Goal: Task Accomplishment & Management: Manage account settings

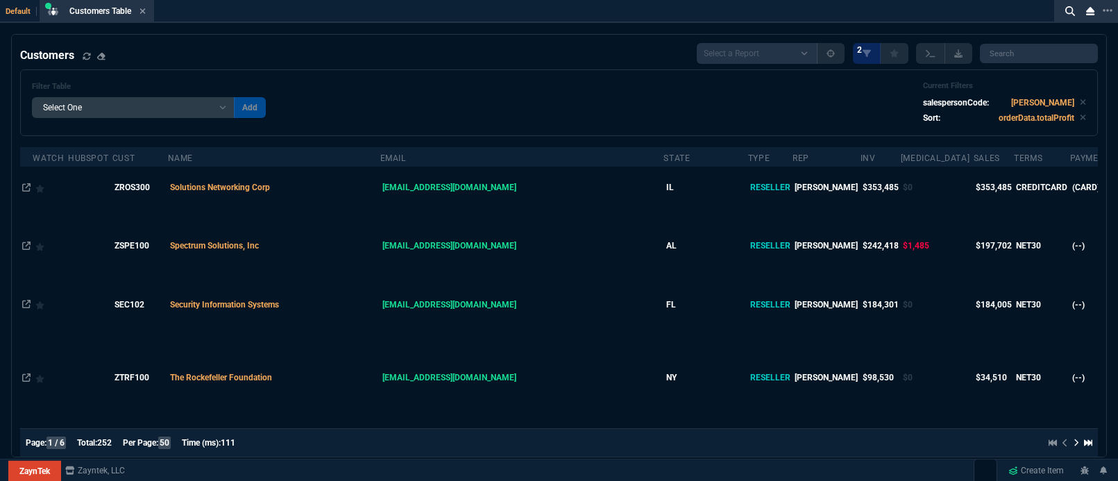
select select "5: [PERSON_NAME]"
select select
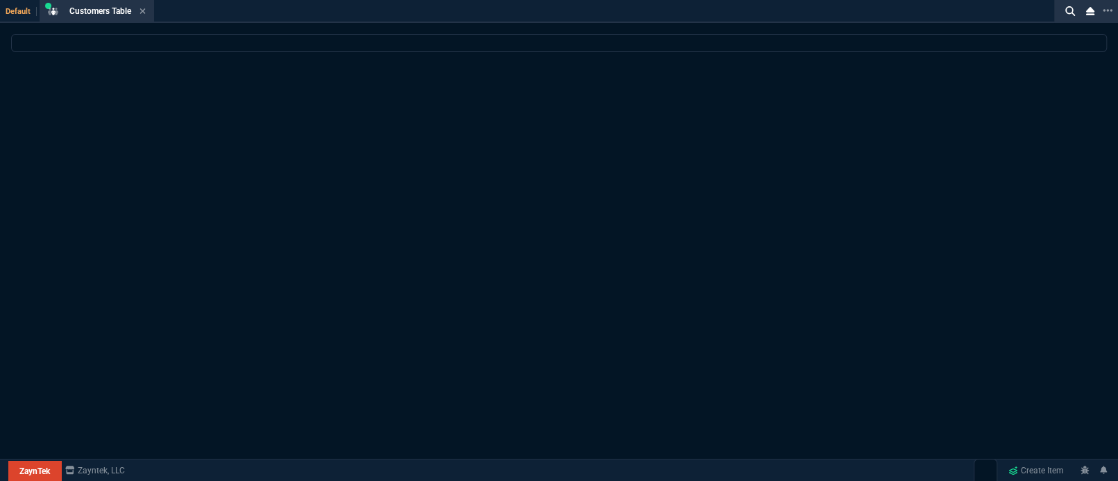
select select "5: [PERSON_NAME]"
select select
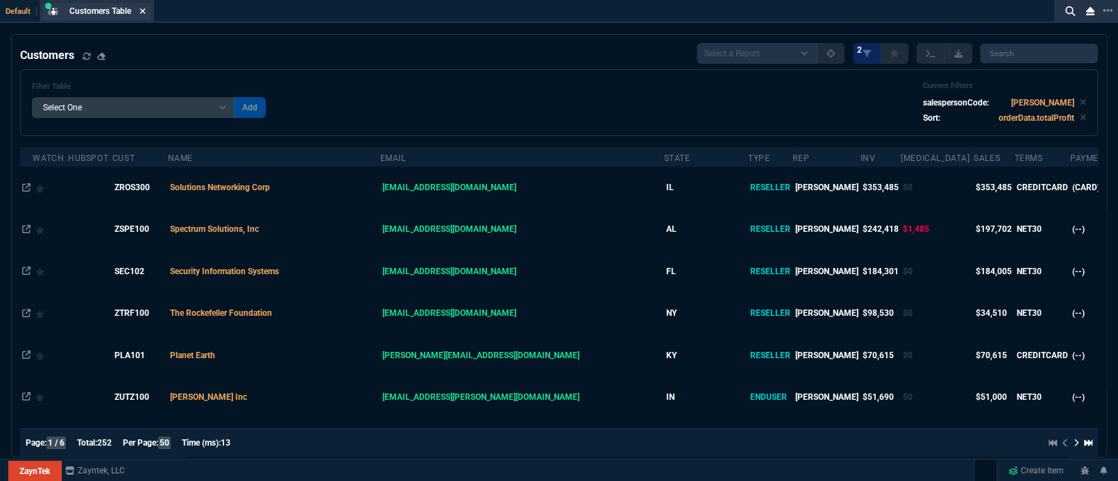
click at [146, 11] on icon at bounding box center [142, 11] width 6 height 8
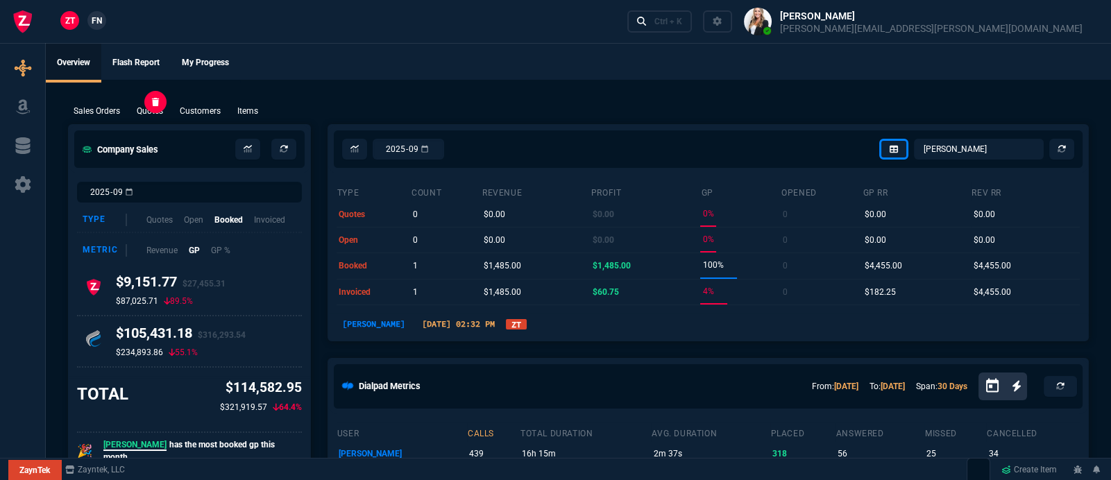
click at [144, 110] on p "Quotes" at bounding box center [150, 111] width 26 height 12
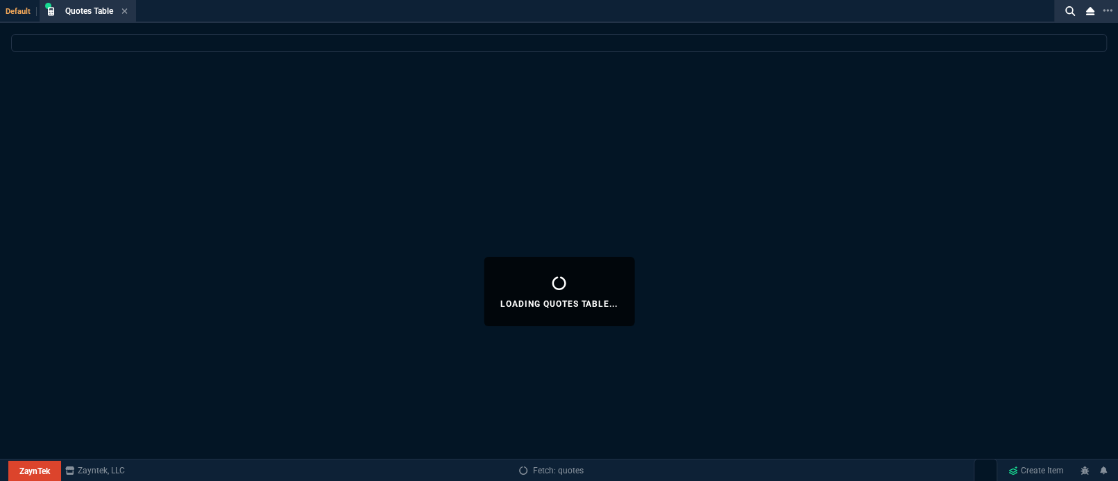
select select
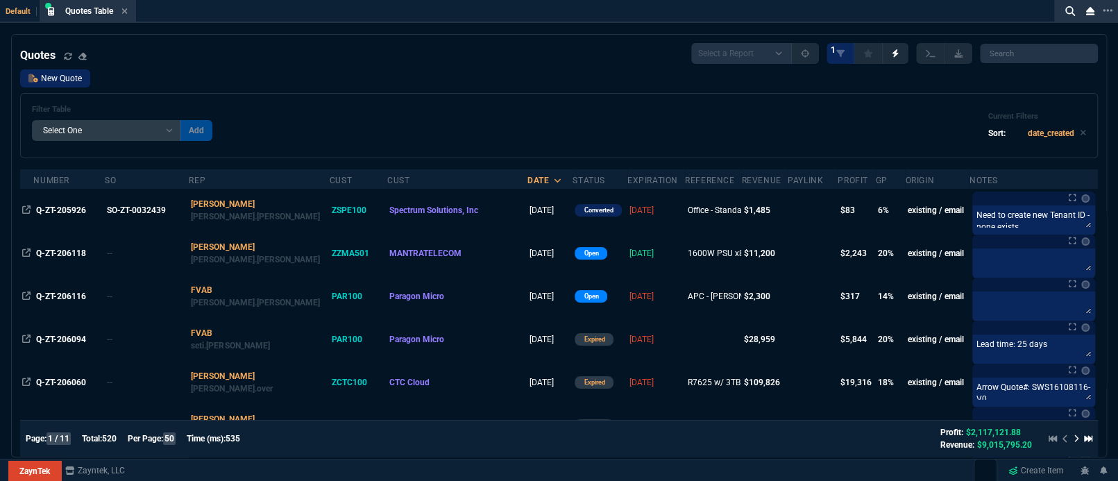
click at [53, 78] on link "New Quote" at bounding box center [55, 78] width 70 height 18
select select
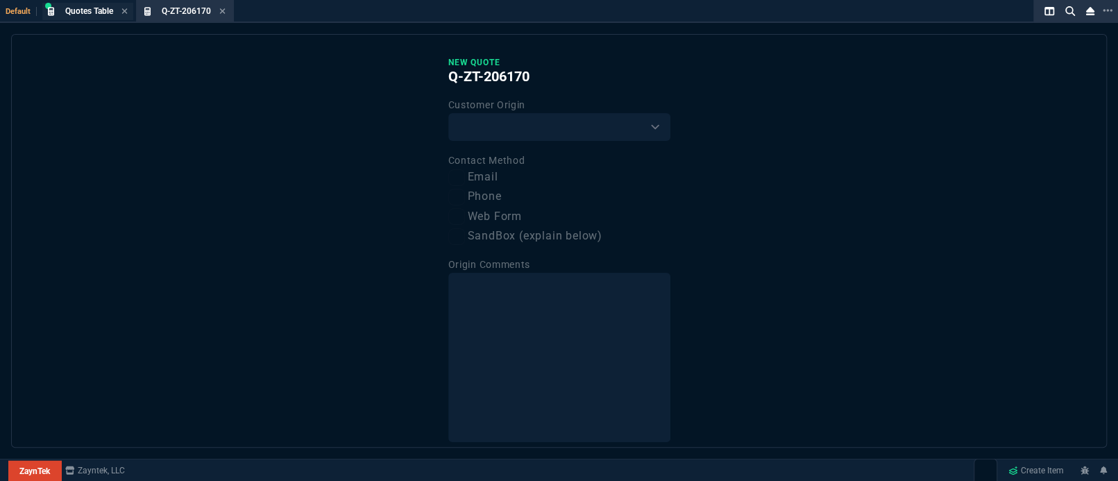
click at [84, 15] on span "Quotes Table" at bounding box center [89, 11] width 48 height 10
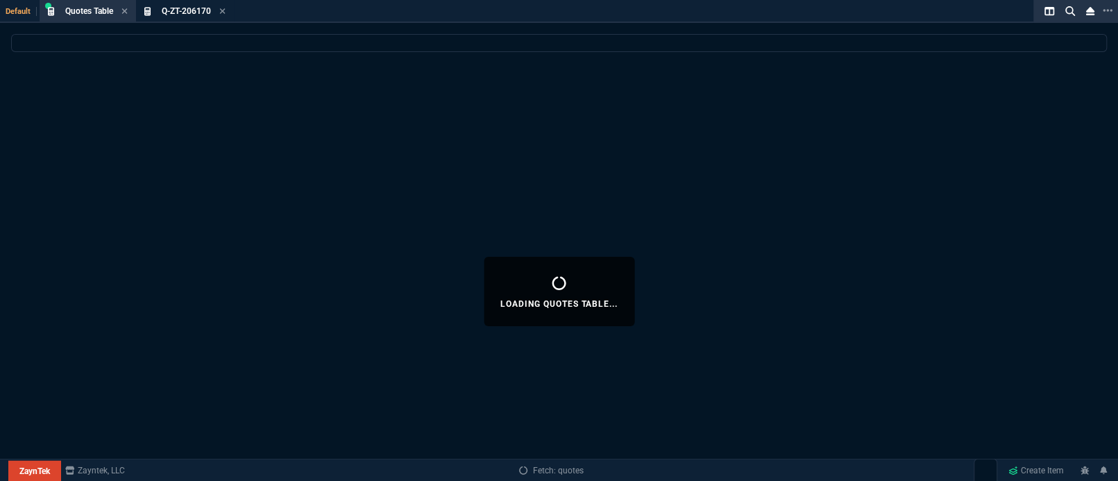
select select
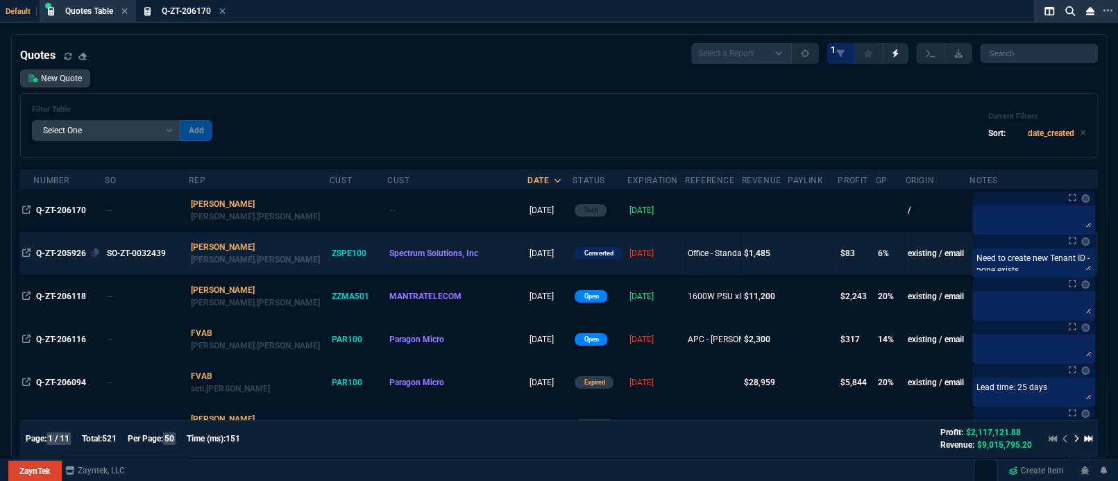
click at [46, 248] on span "Q-ZT-205926" at bounding box center [61, 253] width 50 height 10
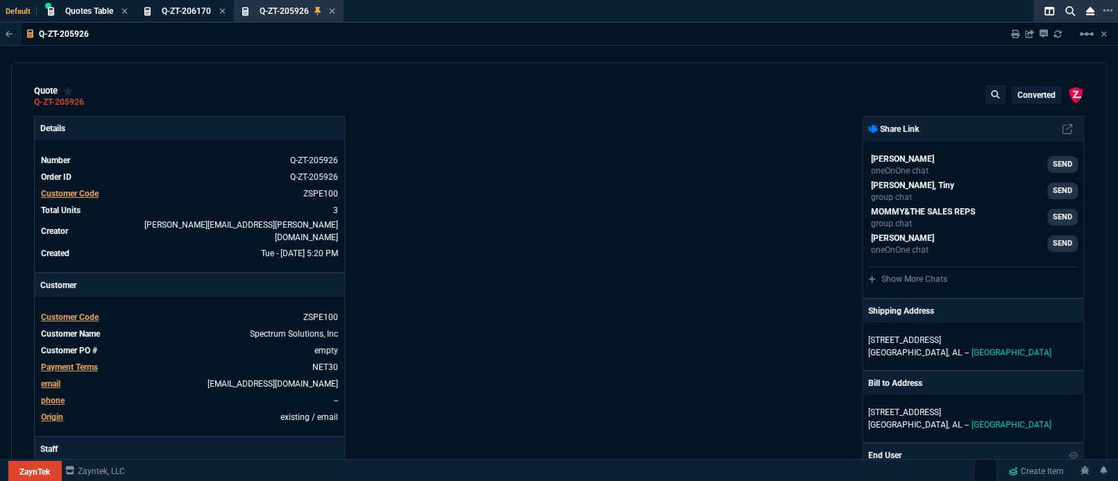
type input "11"
type input "52"
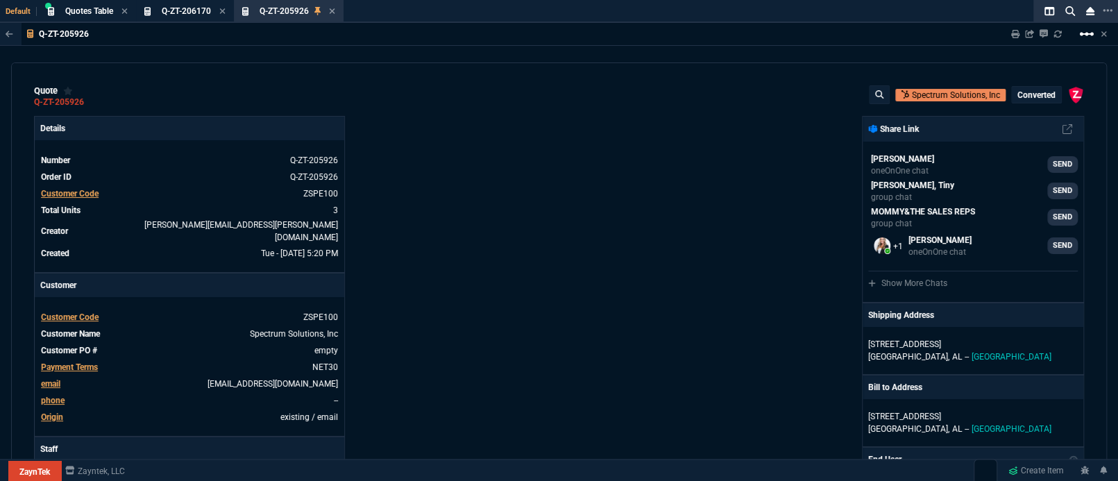
click at [1080, 39] on mat-icon "linear_scale" at bounding box center [1086, 34] width 17 height 17
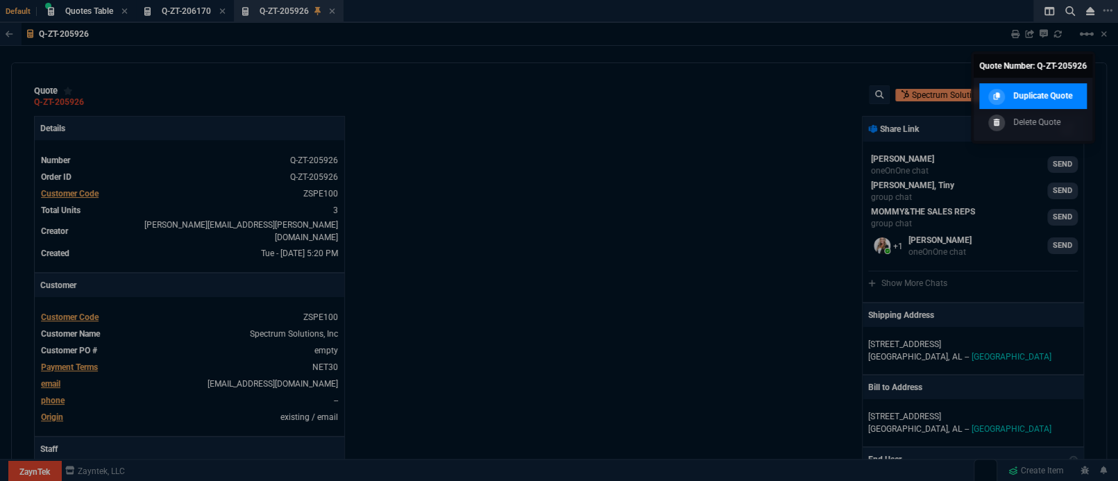
click at [1059, 98] on p "Duplicate Quote" at bounding box center [1042, 95] width 59 height 12
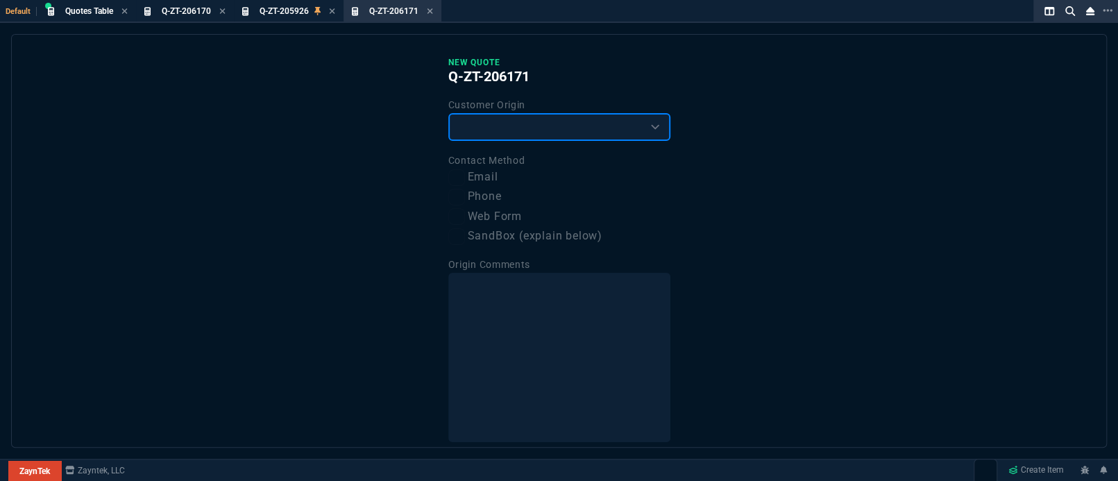
drag, startPoint x: 487, startPoint y: 128, endPoint x: 487, endPoint y: 137, distance: 9.7
click at [487, 128] on select "Existing Customer Amazon Lead (first order) Website Lead (first order) Called (…" at bounding box center [559, 127] width 222 height 28
select select "existing"
click at [448, 113] on select "Existing Customer Amazon Lead (first order) Website Lead (first order) Called (…" at bounding box center [559, 127] width 222 height 28
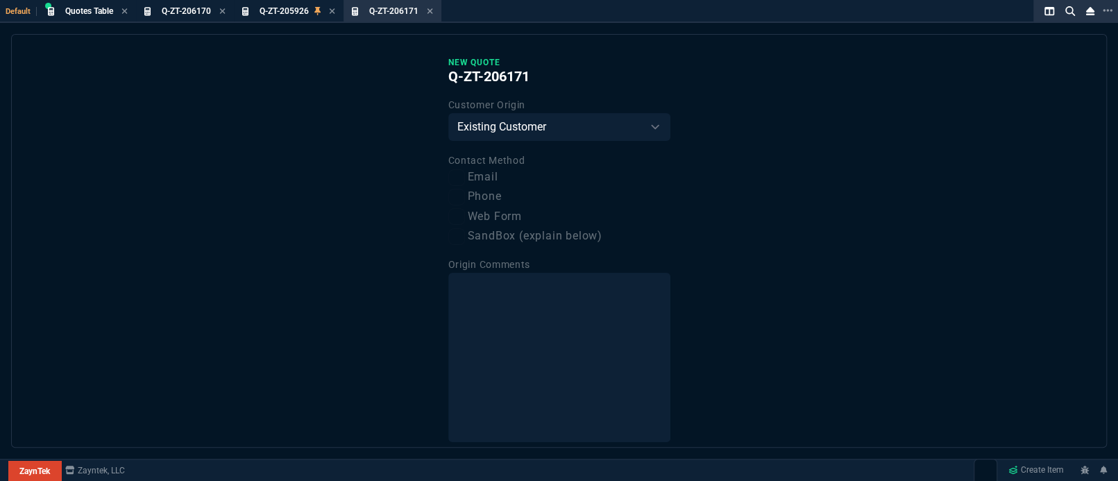
drag, startPoint x: 483, startPoint y: 197, endPoint x: 482, endPoint y: 182, distance: 15.3
click at [483, 190] on label "Phone" at bounding box center [559, 196] width 222 height 17
click at [465, 190] on input "Phone" at bounding box center [456, 197] width 17 height 17
checkbox input "true"
click at [482, 182] on label "Email" at bounding box center [559, 177] width 222 height 17
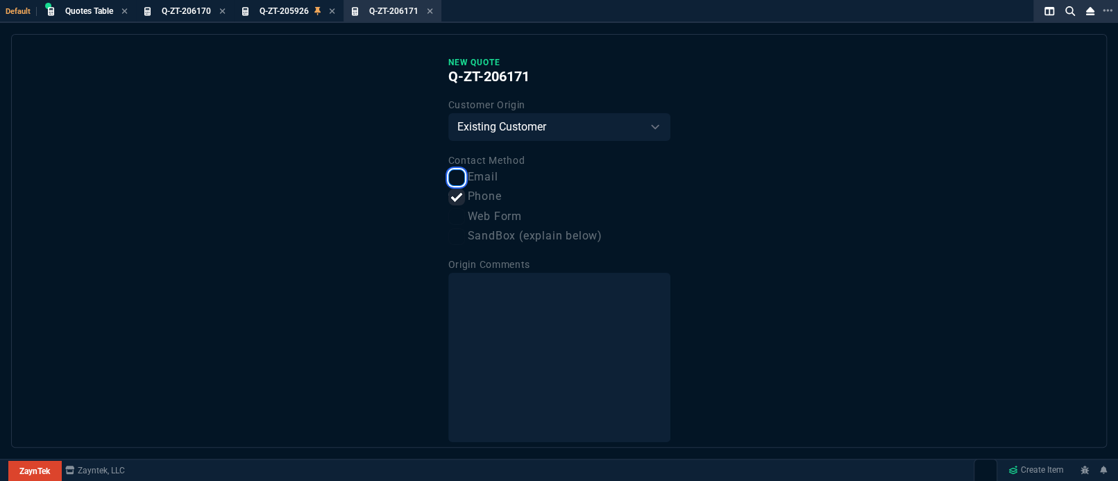
click at [465, 182] on input "Email" at bounding box center [456, 177] width 17 height 17
checkbox input "true"
click at [478, 201] on label "Phone" at bounding box center [559, 196] width 222 height 17
click at [465, 201] on input "Phone" at bounding box center [456, 197] width 17 height 17
checkbox input "false"
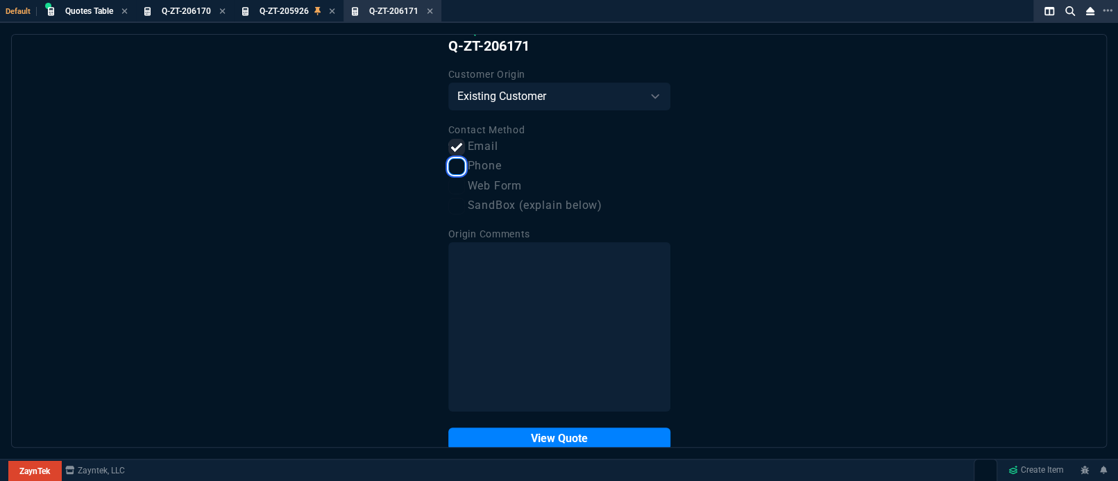
scroll to position [60, 0]
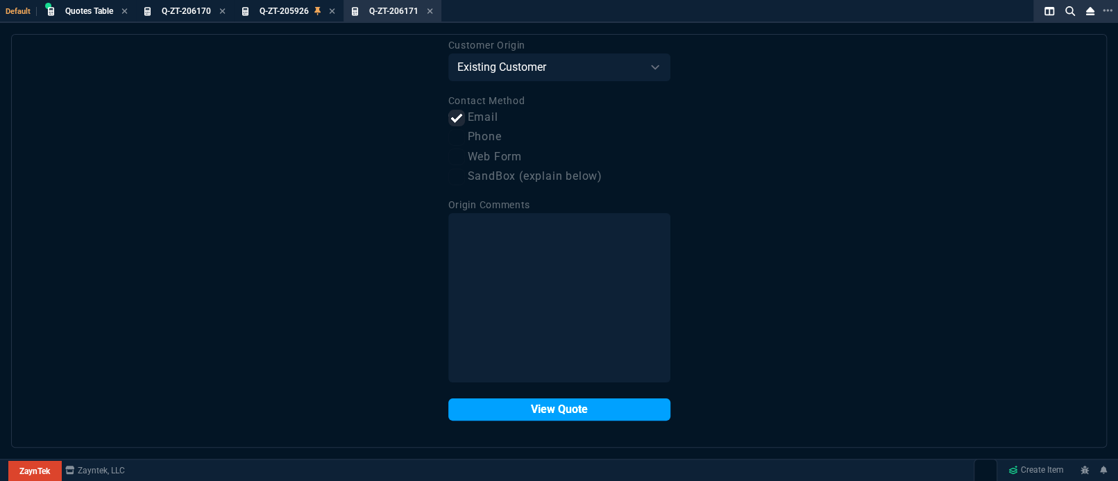
click at [561, 417] on button "View Quote" at bounding box center [559, 409] width 222 height 22
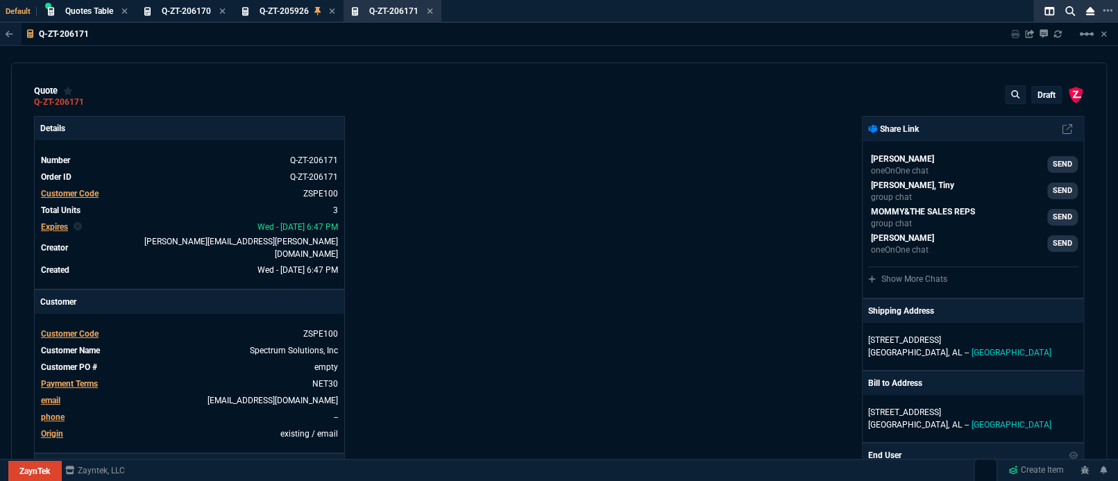
type input "11"
type input "52"
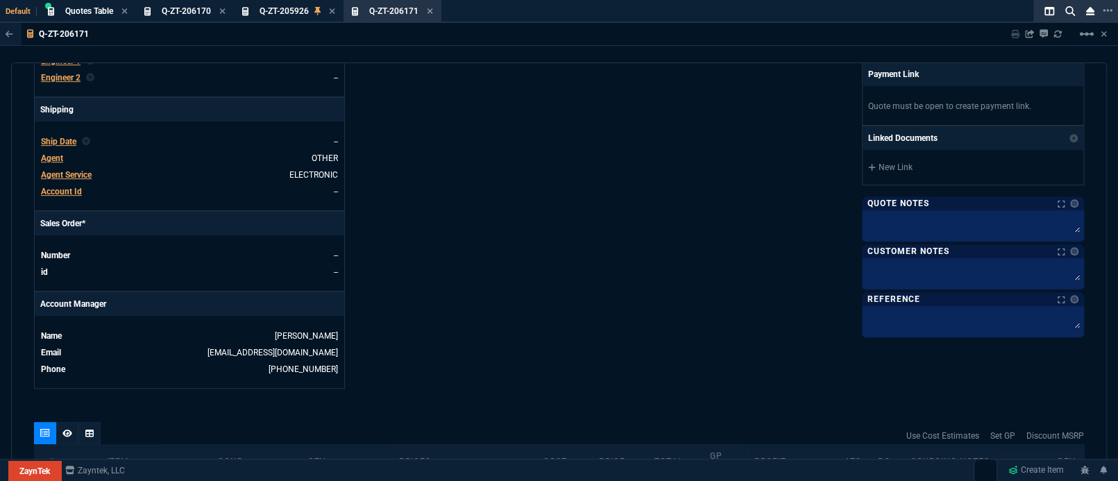
scroll to position [766, 0]
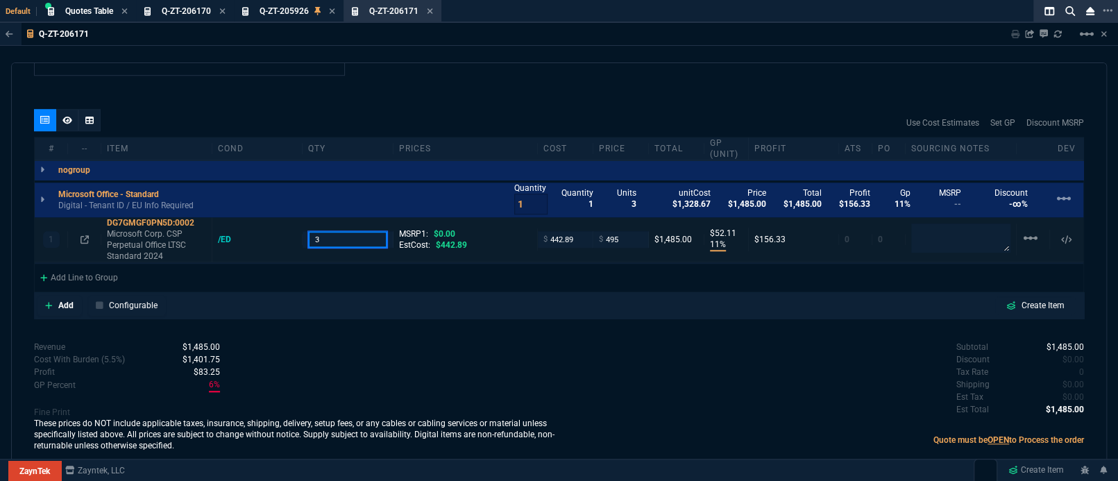
click at [332, 232] on input "3" at bounding box center [347, 239] width 78 height 16
type input "2"
click at [538, 373] on div "Revenue $1,485.00 Cost $1,328.67 Cost With Burden (5.5%) $1,401.75 Profit $83.2…" at bounding box center [296, 398] width 525 height 114
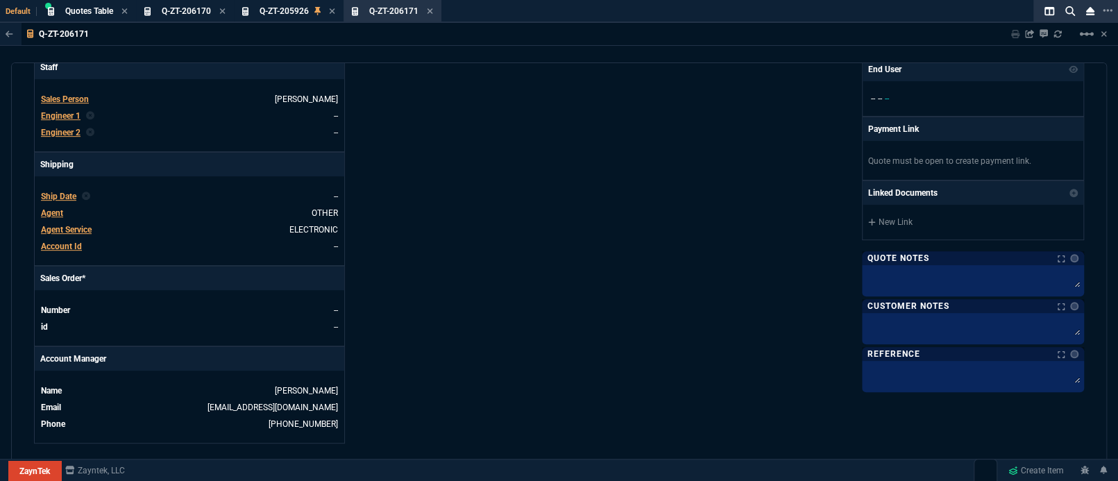
scroll to position [396, 0]
click at [269, 8] on span "Q-ZT-205926" at bounding box center [283, 11] width 49 height 10
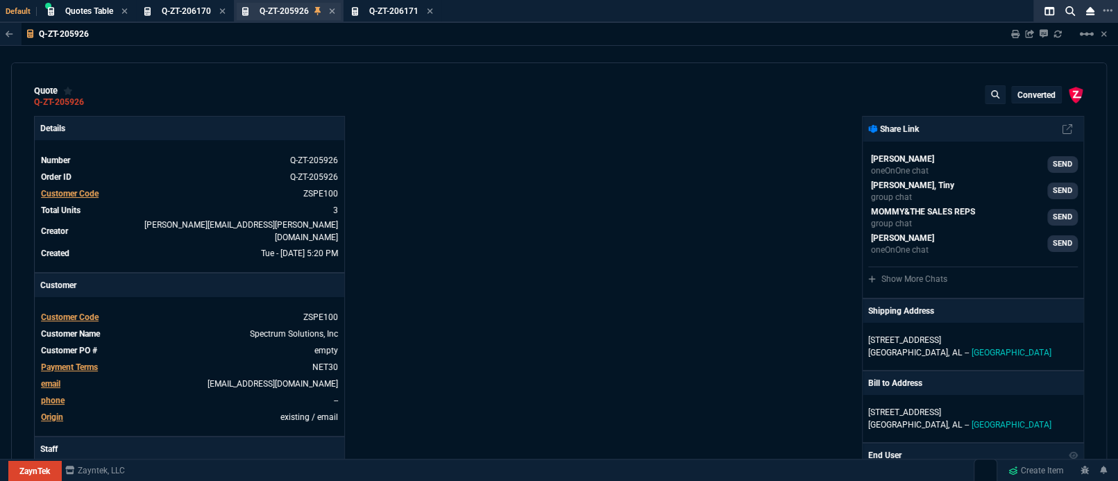
type input "11"
type input "52"
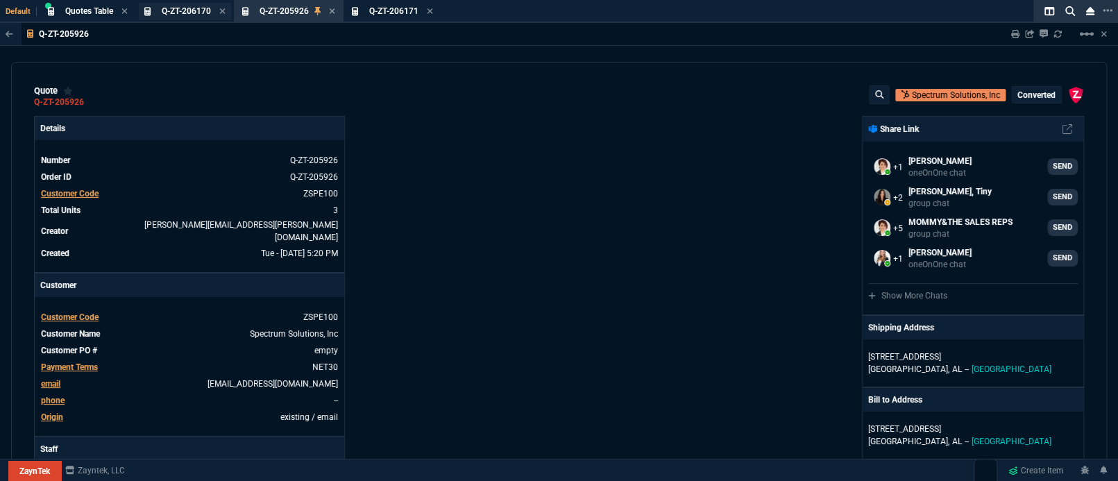
click at [205, 18] on div "Q-ZT-206170 Quote" at bounding box center [185, 11] width 92 height 17
select select
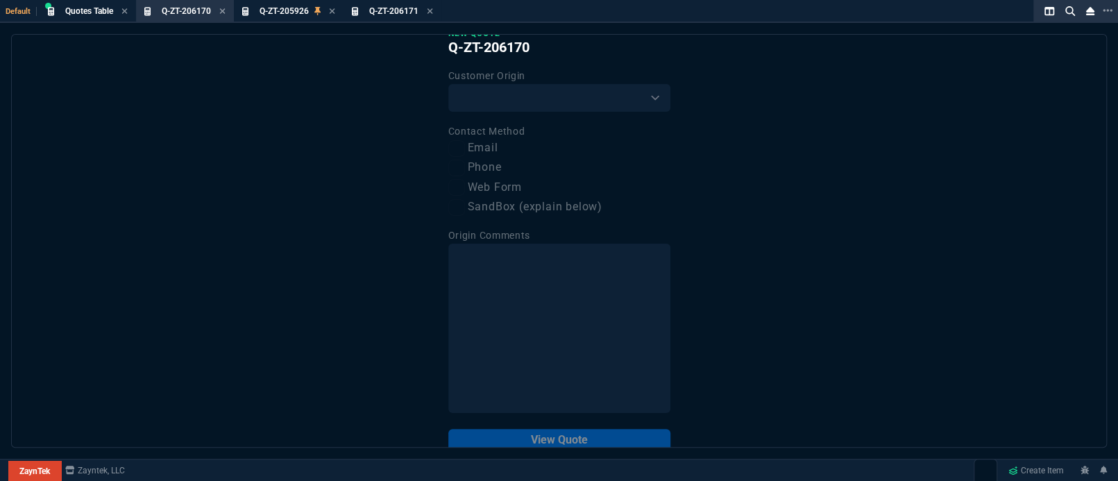
scroll to position [0, 0]
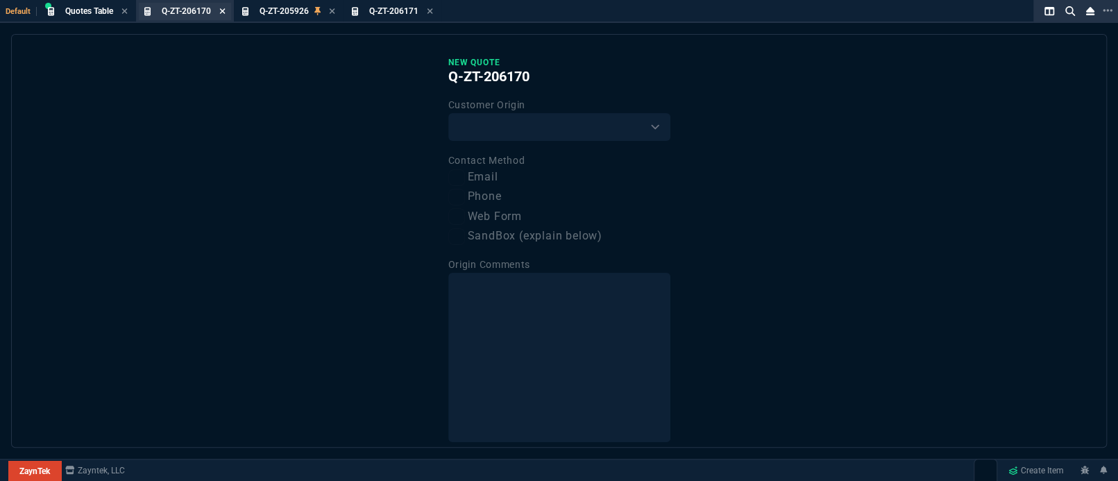
click at [225, 13] on icon at bounding box center [223, 11] width 6 height 6
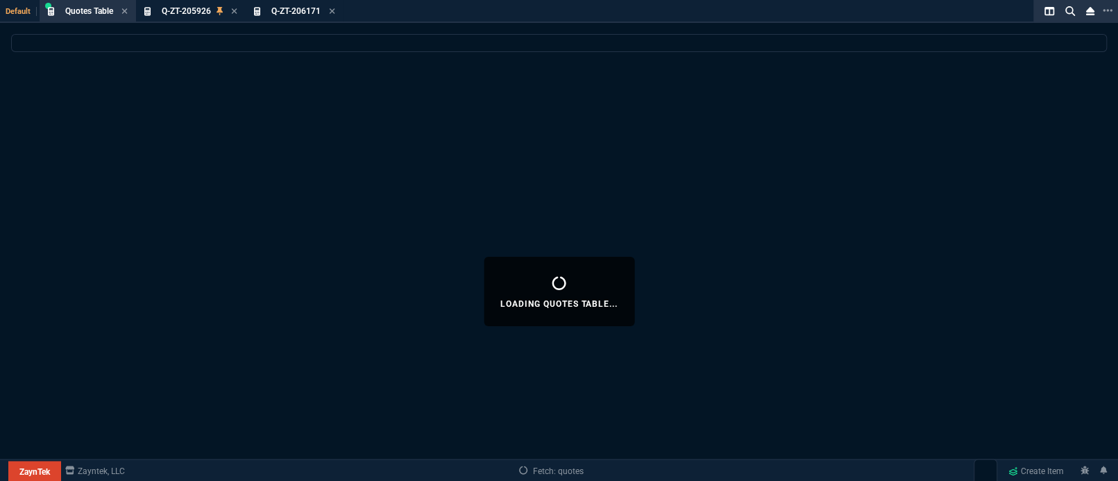
select select
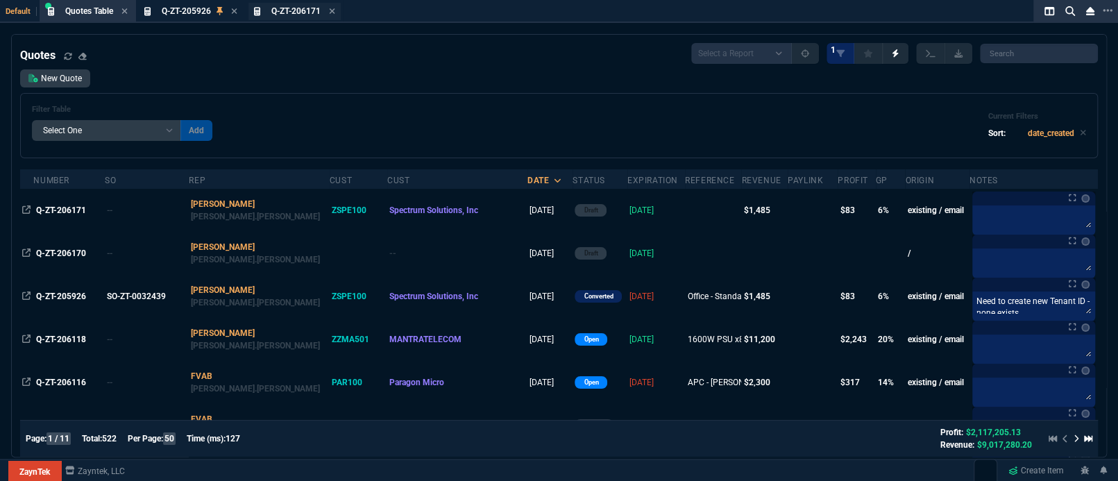
click at [287, 16] on div "Q-ZT-206171 Quote" at bounding box center [295, 12] width 49 height 12
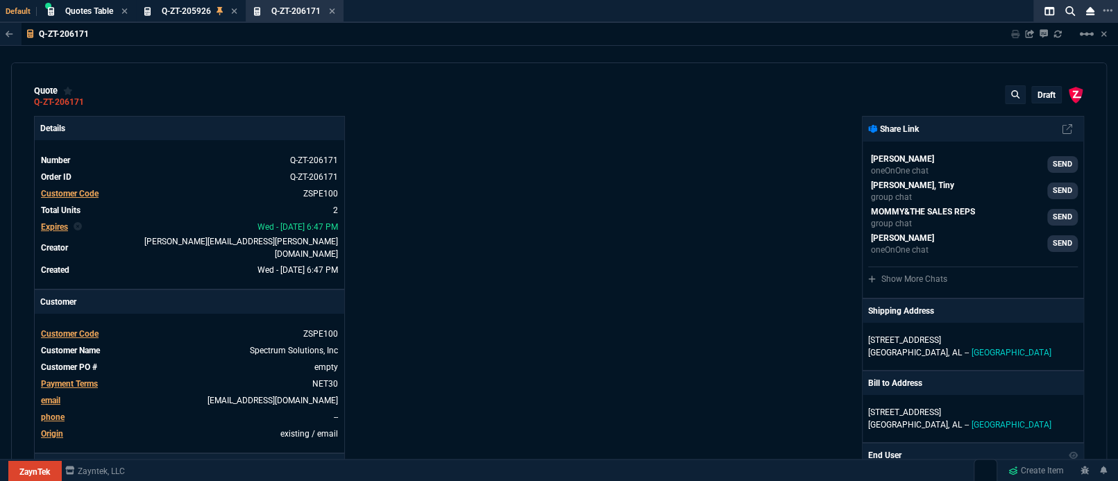
type input "11"
type input "52"
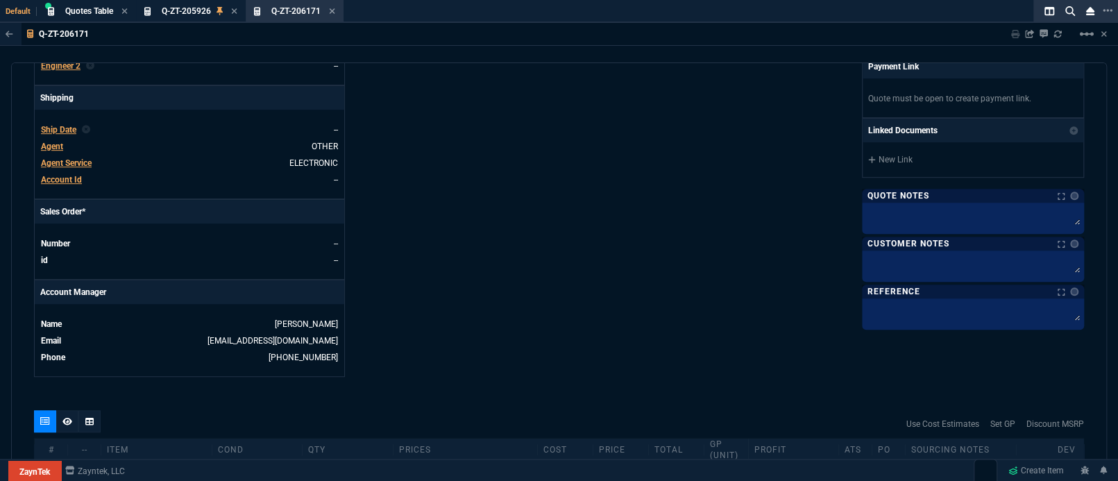
scroll to position [493, 0]
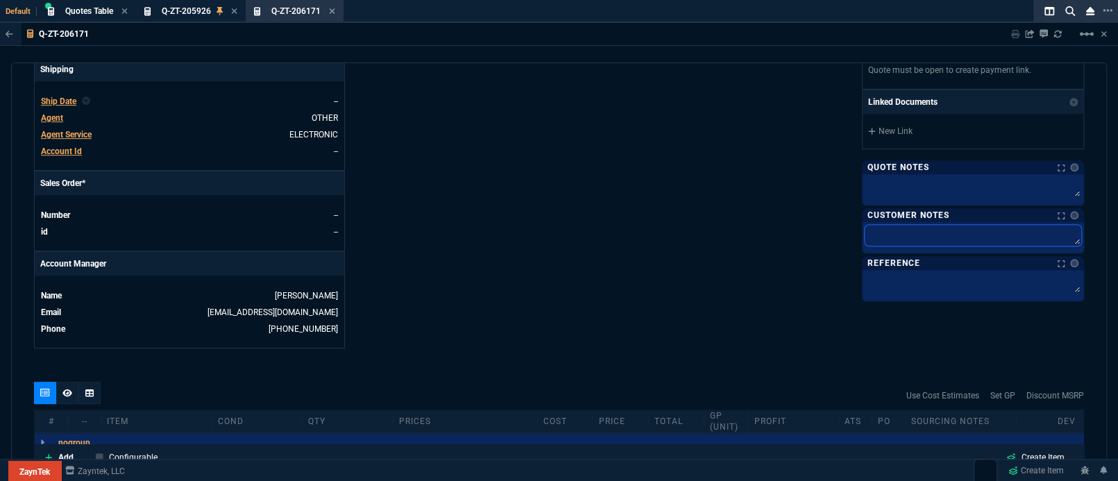
click at [901, 241] on textarea at bounding box center [972, 235] width 216 height 21
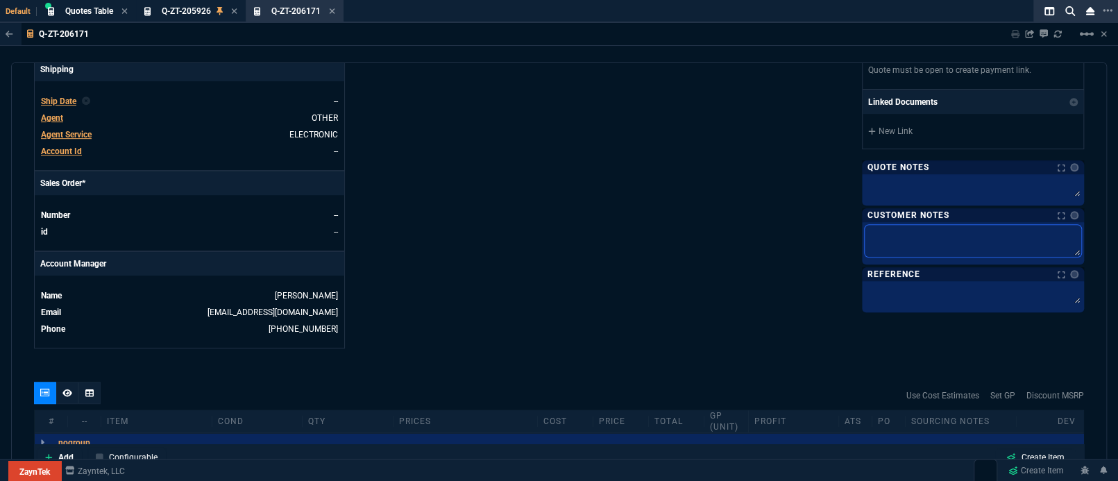
type textarea "E"
type textarea "En"
type textarea "End"
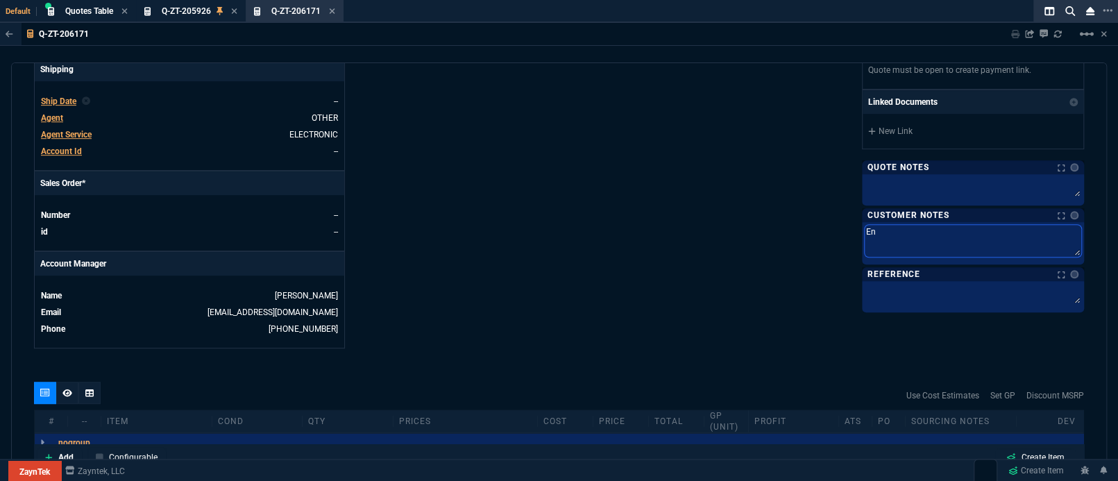
type textarea "End"
type textarea "End s"
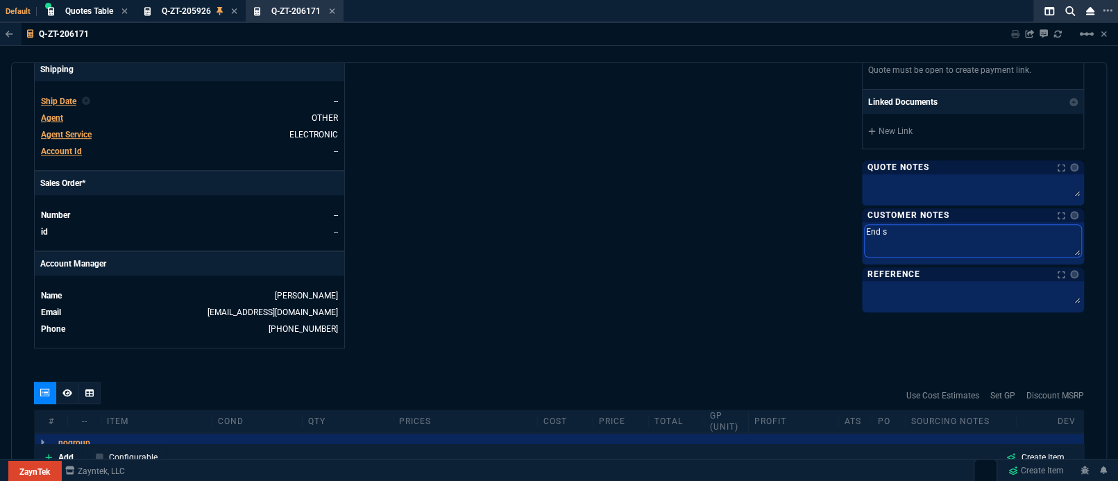
type textarea "End"
type textarea "End u"
type textarea "End us"
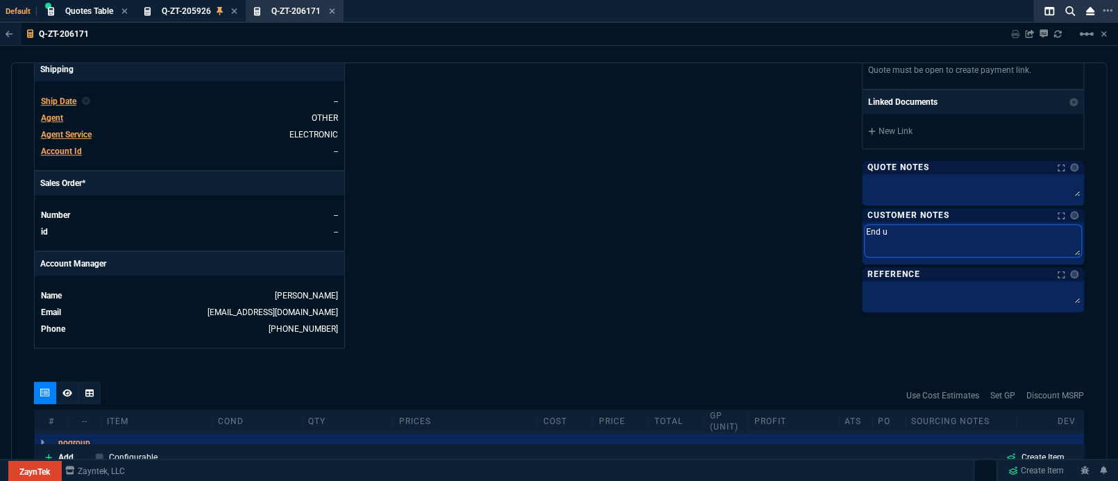
type textarea "End us"
type textarea "End use"
type textarea "End user"
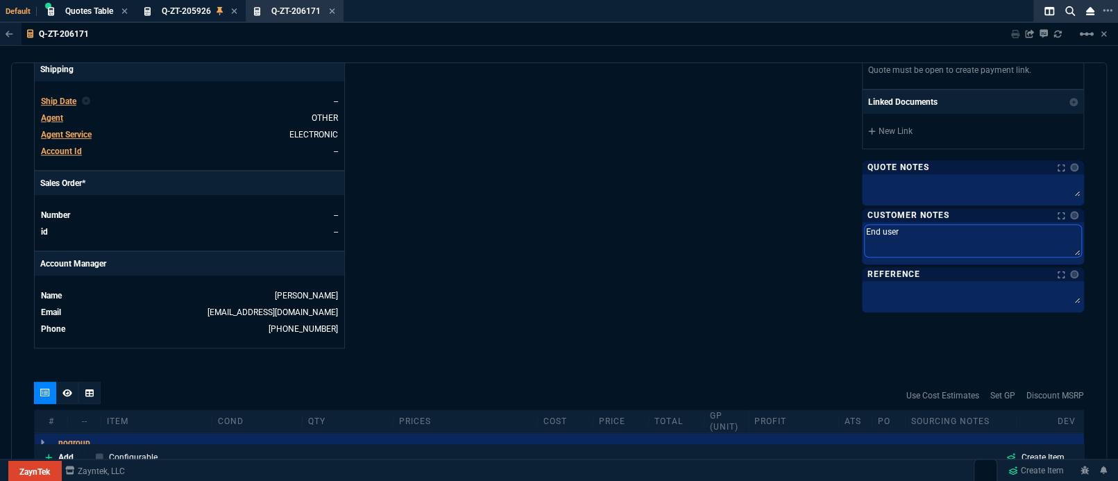
type textarea "End user"
type textarea "End user i"
type textarea "End user in"
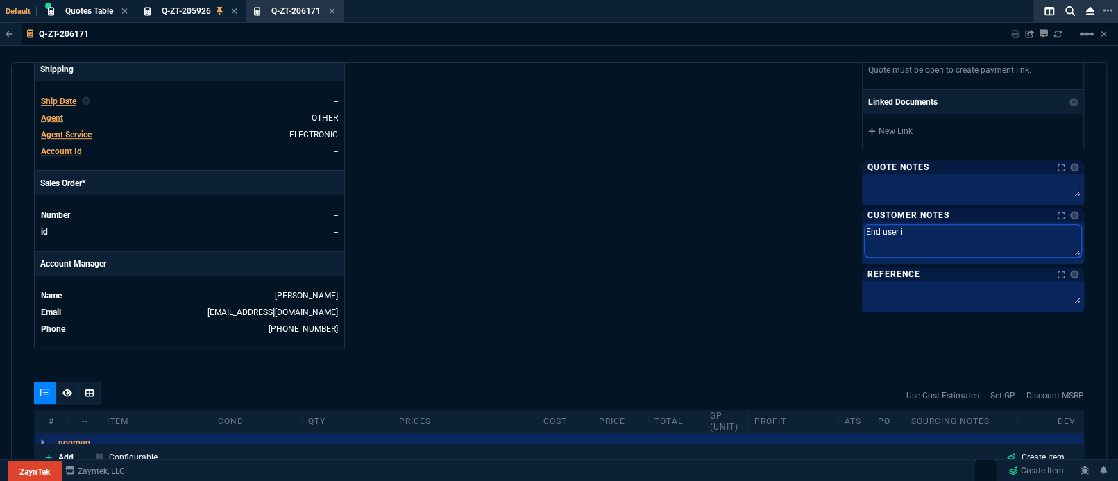
type textarea "End user in"
type textarea "End user inf"
type textarea "End user info"
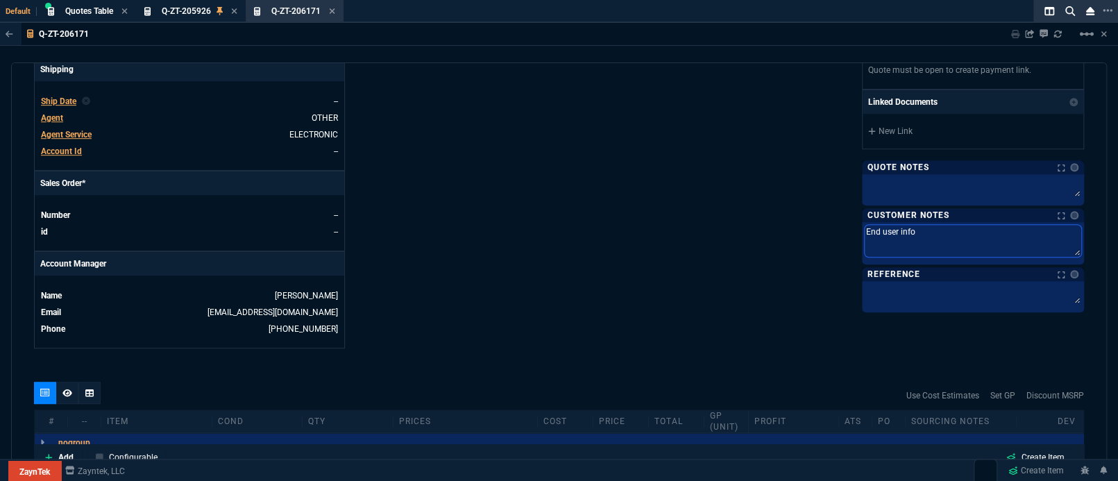
type textarea "End user info"
type textarea "End user info +"
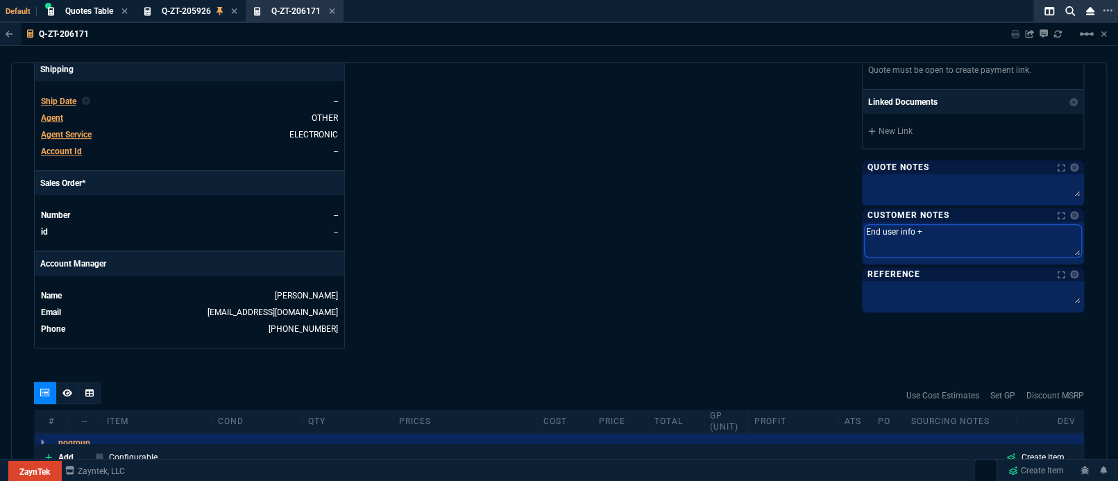
type textarea "End user info +"
type textarea "End user info + t"
type textarea "End user info + te"
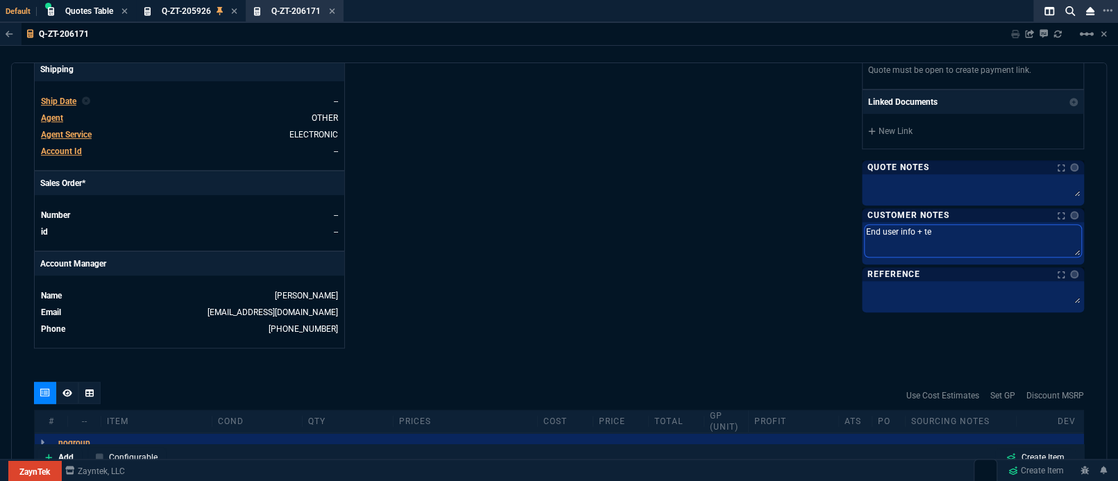
type textarea "End user info + ten"
type textarea "End user info + tena"
type textarea "End user info + tenan"
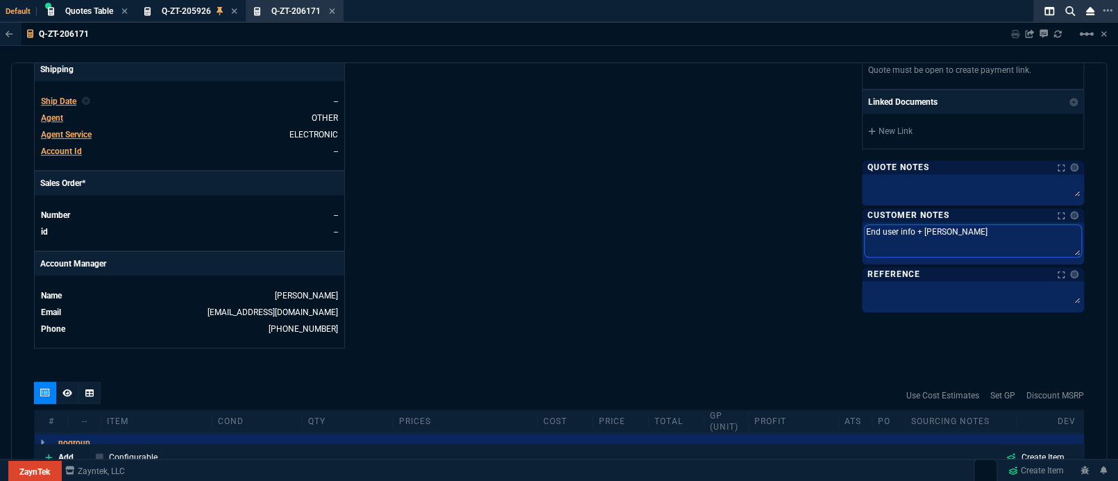
type textarea "End user info + tenan"
type textarea "End user info + tenant"
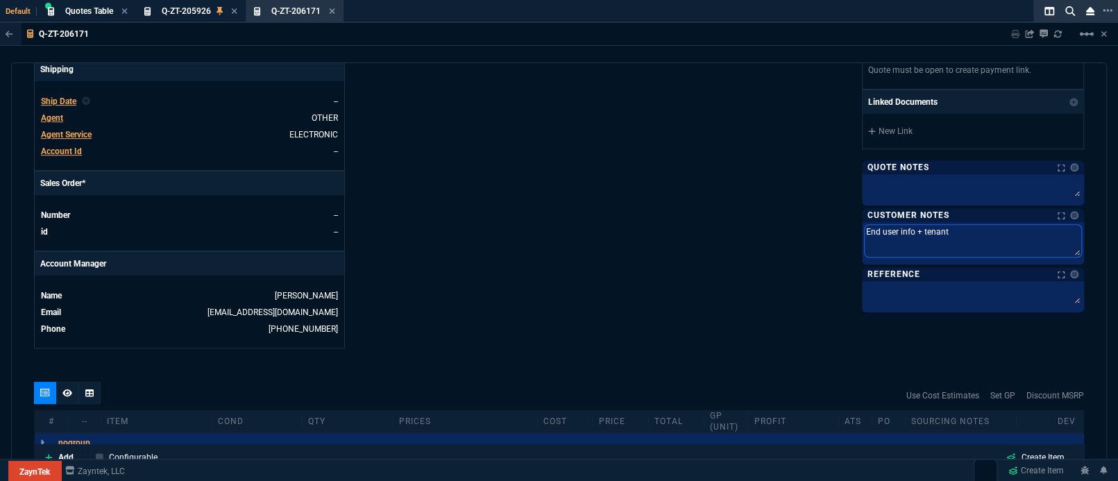
type textarea "End user info + tenant I"
type textarea "End user info + tenant ID"
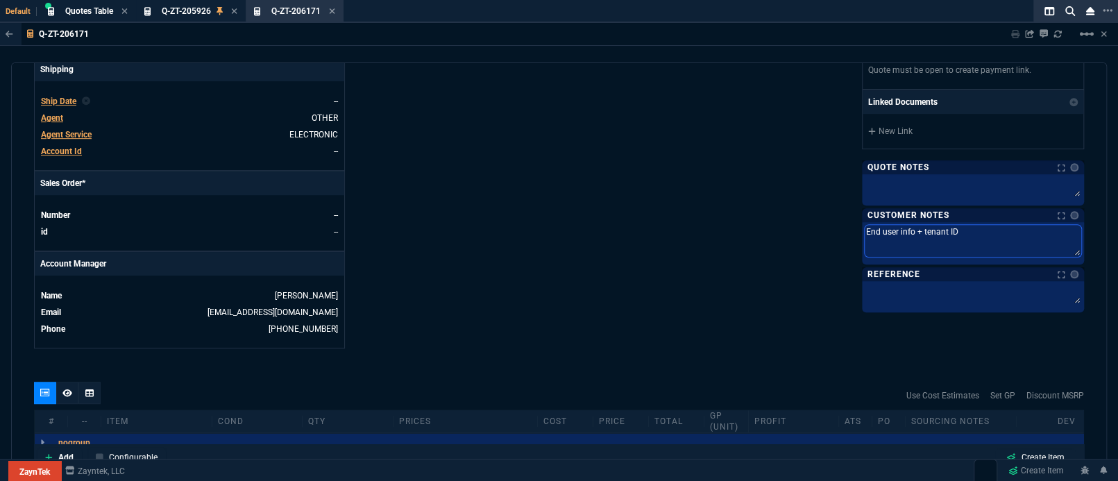
type textarea "End user info + tenant ID"
type textarea "End user info + tenant ID r"
type textarea "End user info + tenant ID re"
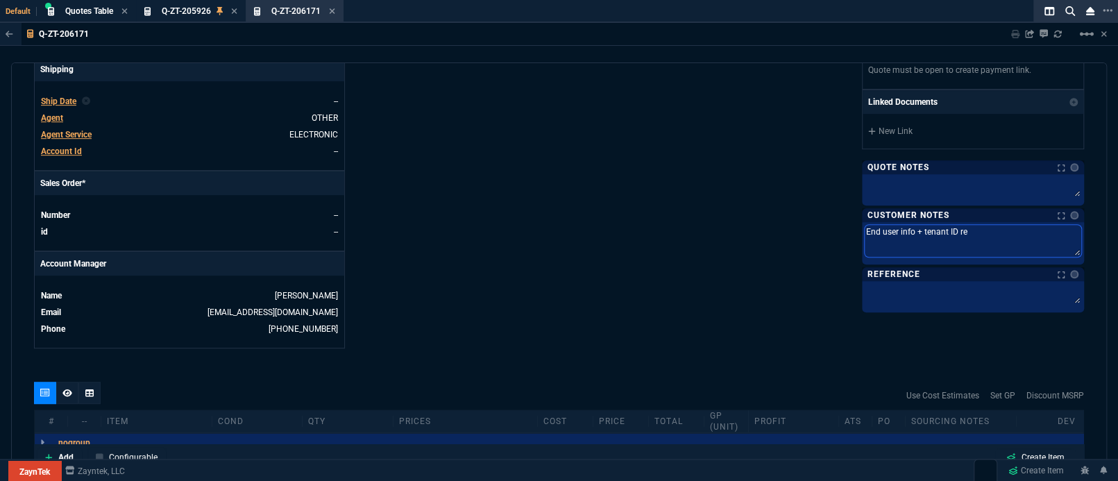
type textarea "End user info + tenant ID req"
type textarea "End user info + tenant ID requ"
type textarea "End user info + tenant ID requi"
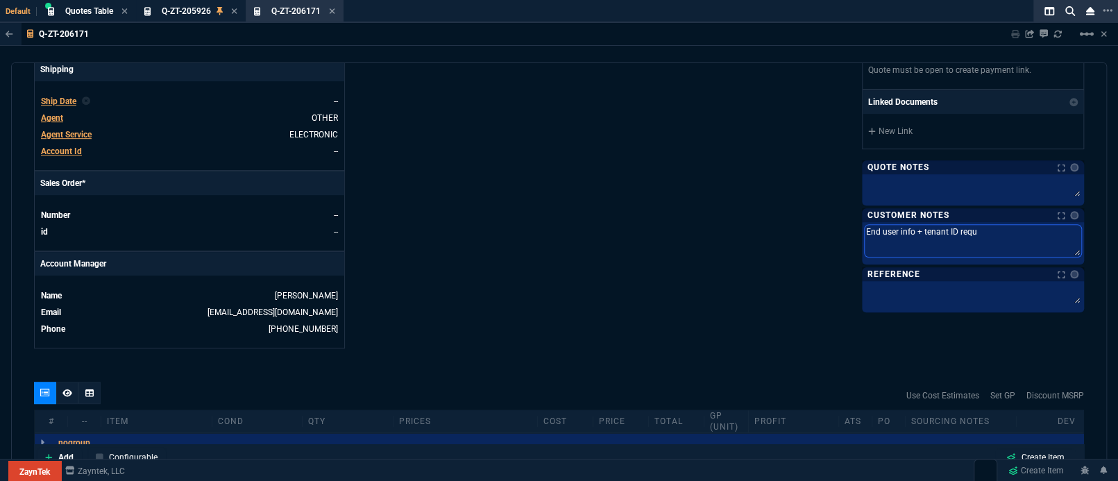
type textarea "End user info + tenant ID requi"
type textarea "End user info + tenant ID requir"
type textarea "End user info + tenant ID require"
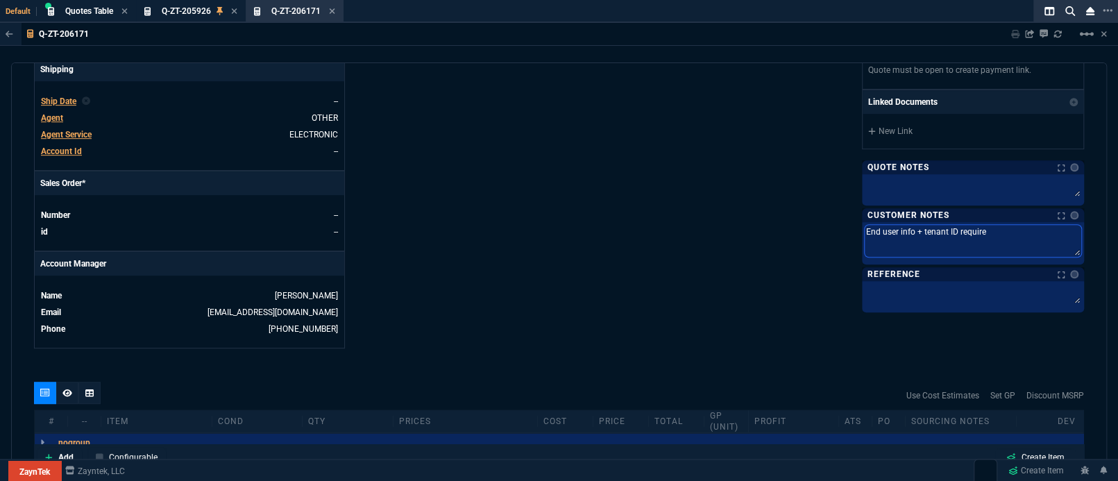
type textarea "End user info + tenant ID required"
type textarea "End user info + tenant ID required."
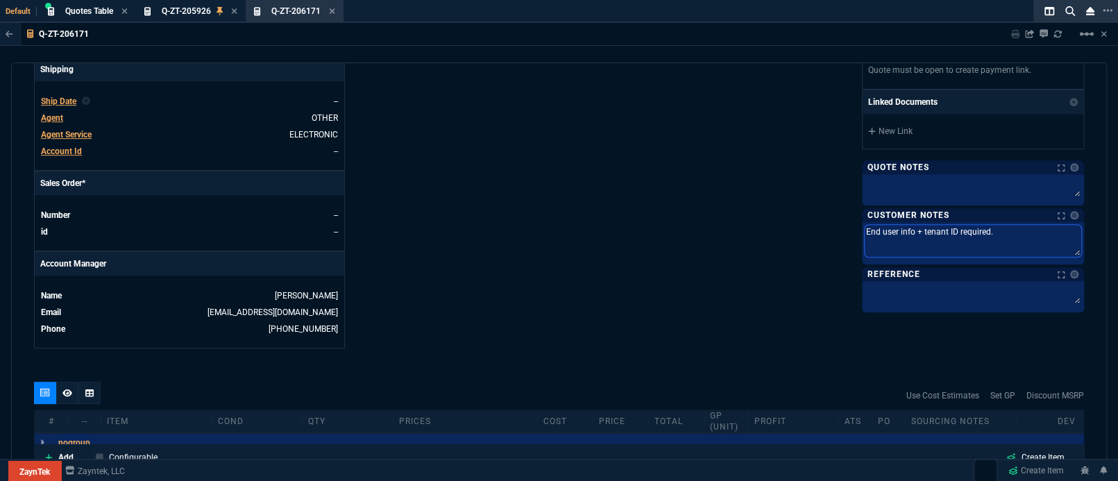
type textarea "End user info + tenant ID required."
type textarea "End user info + tenant ID required. L"
type textarea "End user info + tenant ID required. Le"
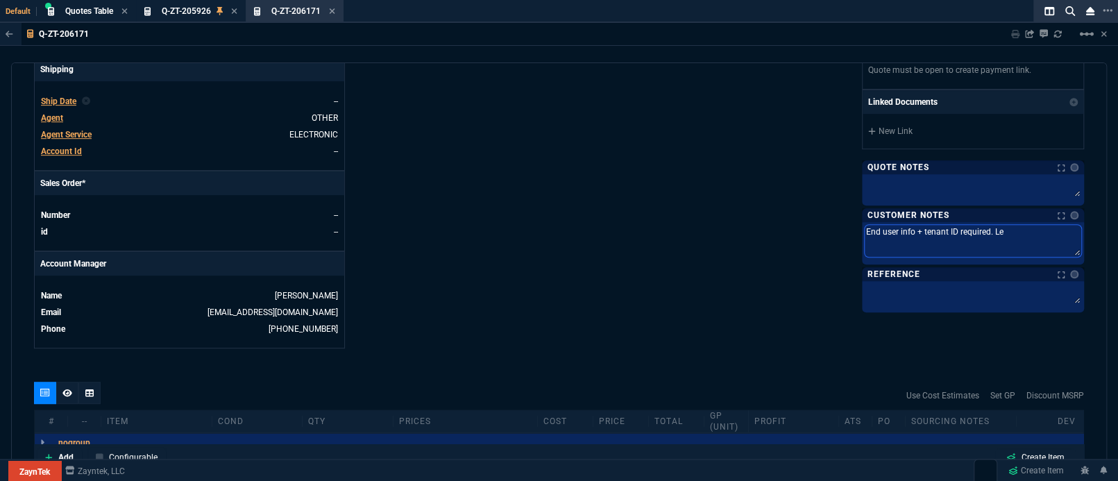
type textarea "End user info + tenant ID required. Lea"
type textarea "End user info + tenant ID required. Lead"
type textarea "End user info + tenant ID required. Leadt"
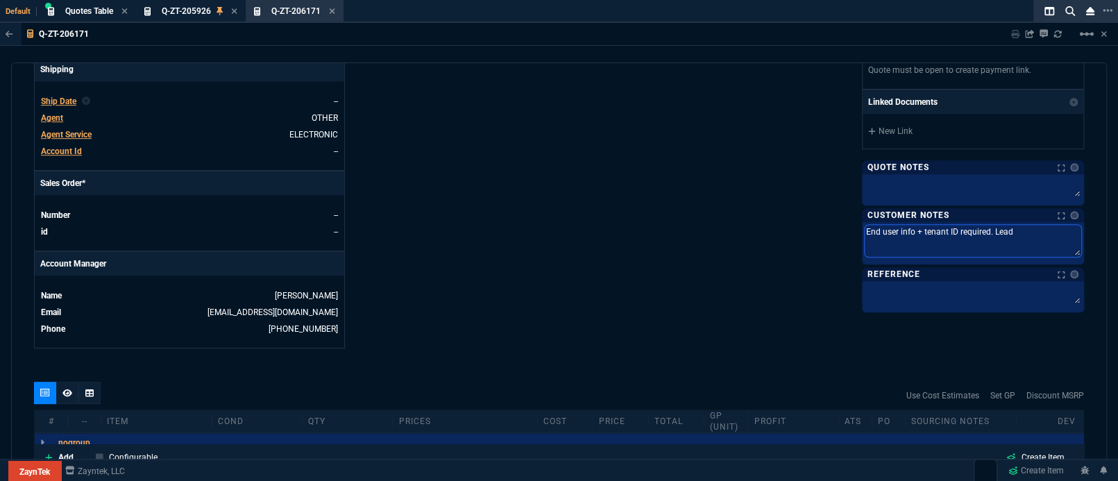
type textarea "End user info + tenant ID required. Leadt"
type textarea "End user info + tenant ID required. Lead"
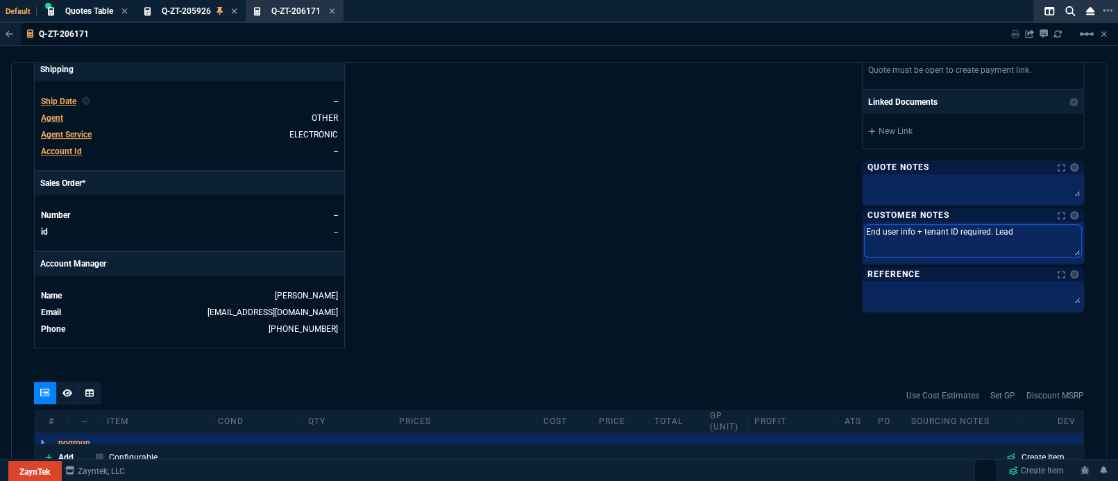
type textarea "End user info + tenant ID required. Lead t"
type textarea "End user info + tenant ID required. Lead ti"
type textarea "End user info + tenant ID required. Lead tim"
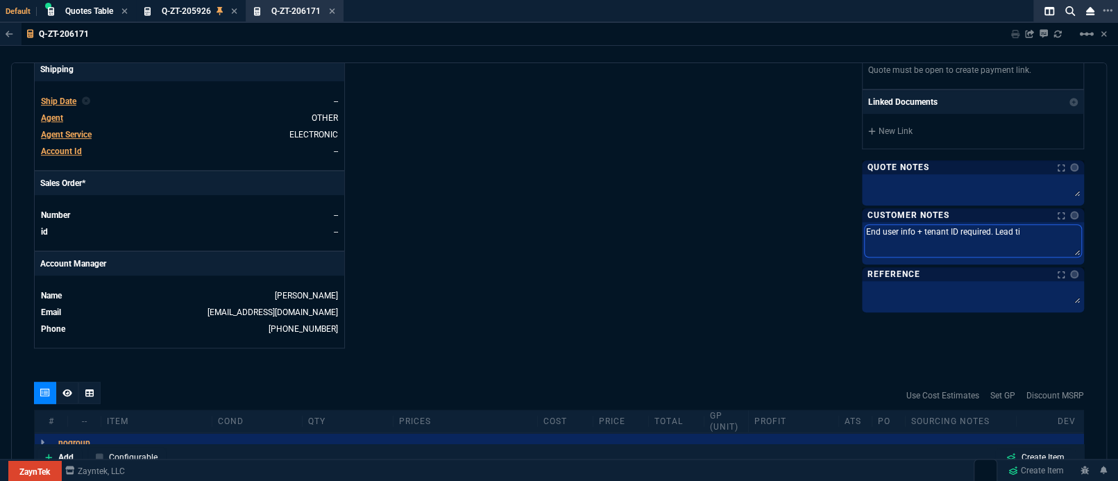
type textarea "End user info + tenant ID required. Lead tim"
type textarea "End user info + tenant ID required. Lead time"
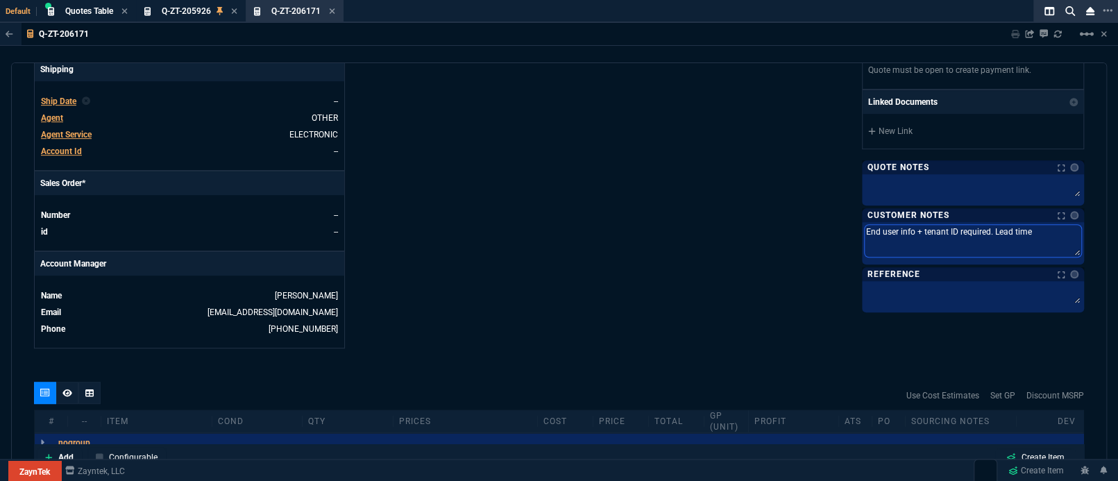
type textarea "End user info + tenant ID required. Lead time t"
type textarea "End user info + tenant ID required. Lead time to"
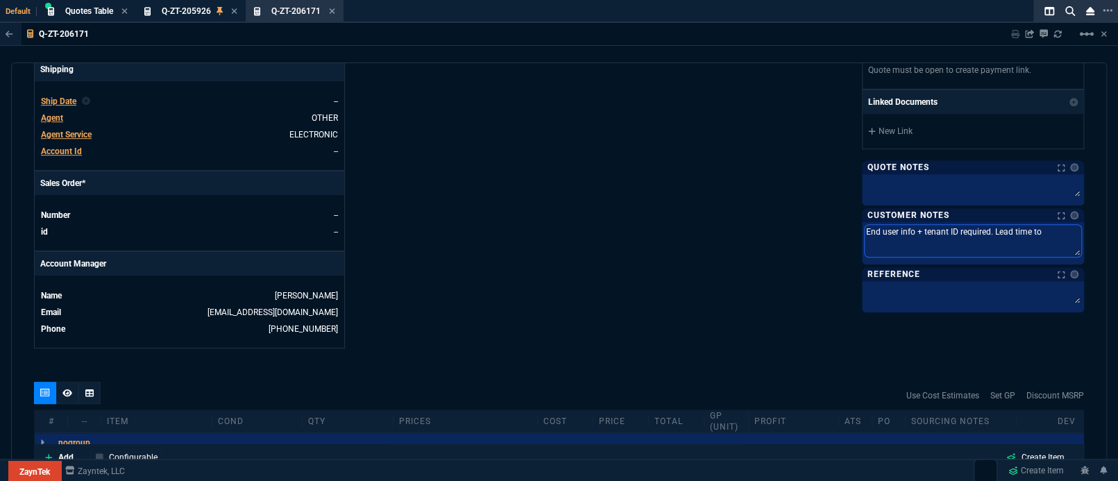
type textarea "End user info + tenant ID required. Lead time to"
type textarea "End user info + tenant ID required. Lead time to p"
type textarea "End user info + tenant ID required. Lead time to pr"
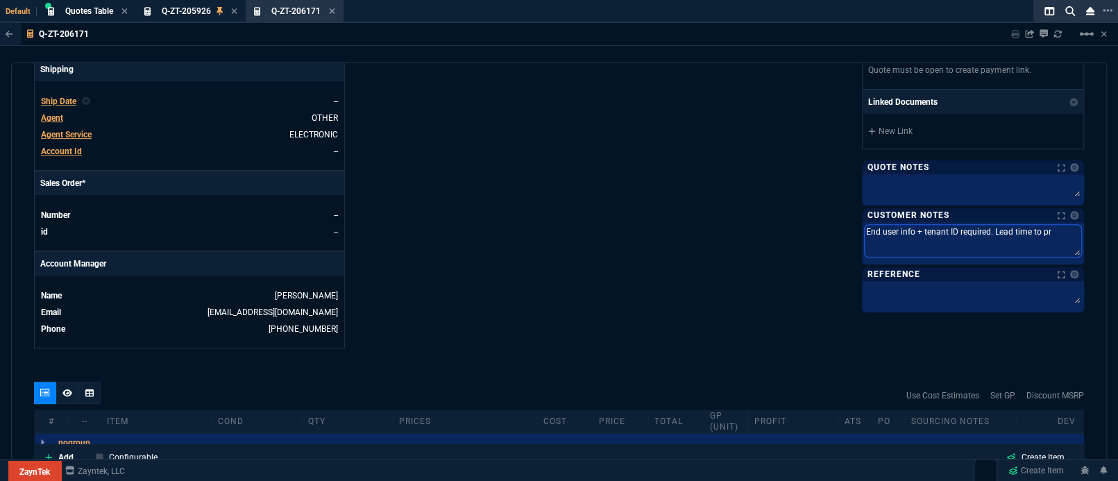
type textarea "End user info + tenant ID required. Lead time to pro"
type textarea "End user info + tenant ID required. Lead time to proc"
type textarea "End user info + tenant ID required. Lead time to proce"
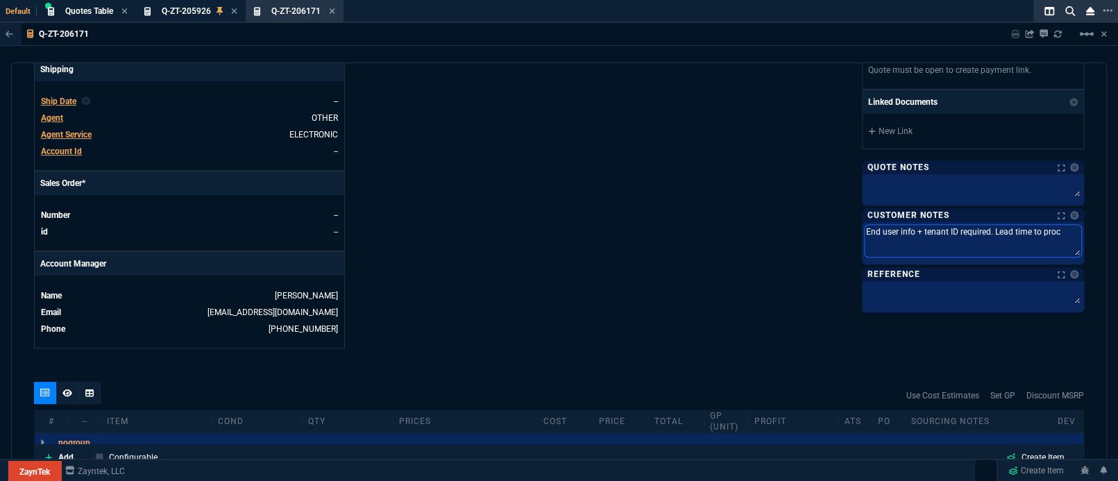
type textarea "End user info + tenant ID required. Lead time to proce"
type textarea "End user info + tenant ID required. Lead time to proces"
type textarea "End user info + tenant ID required. Lead time to process"
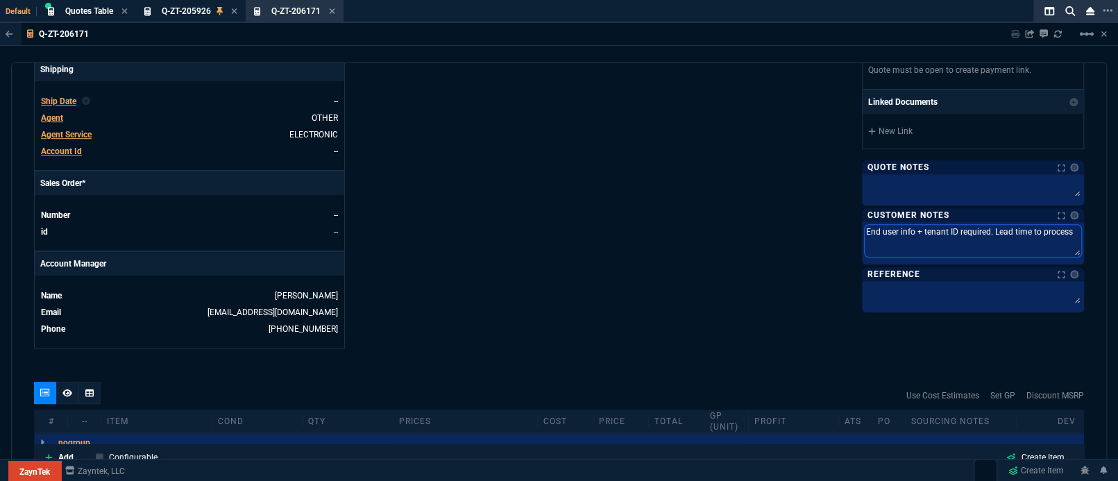
type textarea "End user info + tenant ID required. Lead time to process"
type textarea "End user info + tenant ID required. Lead time to process v"
type textarea "End user info + tenant ID required. Lead time to process vi"
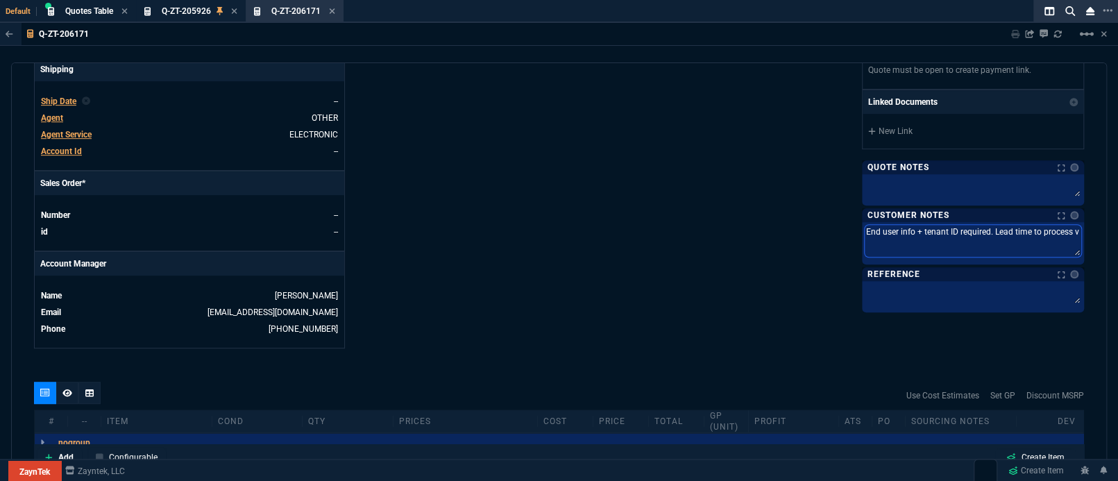
type textarea "End user info + tenant ID required. Lead time to process vi"
type textarea "End user info + tenant ID required. Lead time to process via"
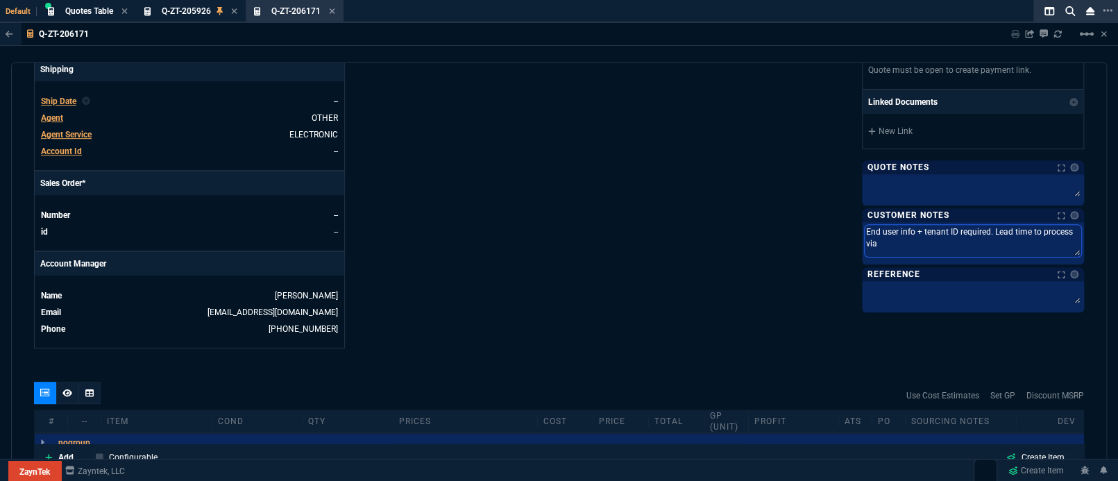
type textarea "End user info + tenant ID required. Lead time to process via"
type textarea "End user info + tenant ID required. Lead time to process vi"
type textarea "End user info + tenant ID required. Lead time to process v"
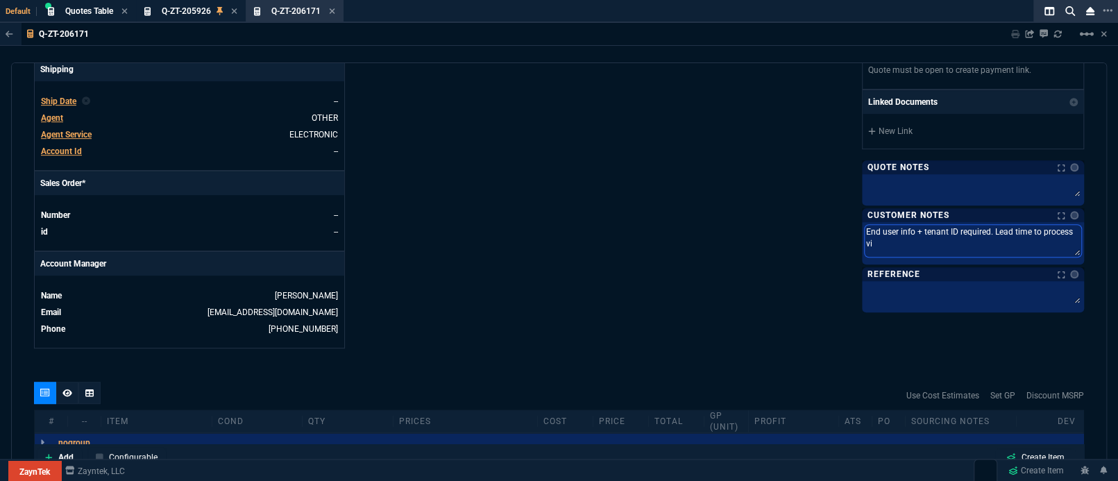
type textarea "End user info + tenant ID required. Lead time to process v"
type textarea "End user info + tenant ID required. Lead time to process"
type textarea "End user info + tenant ID required. Lead time to process i"
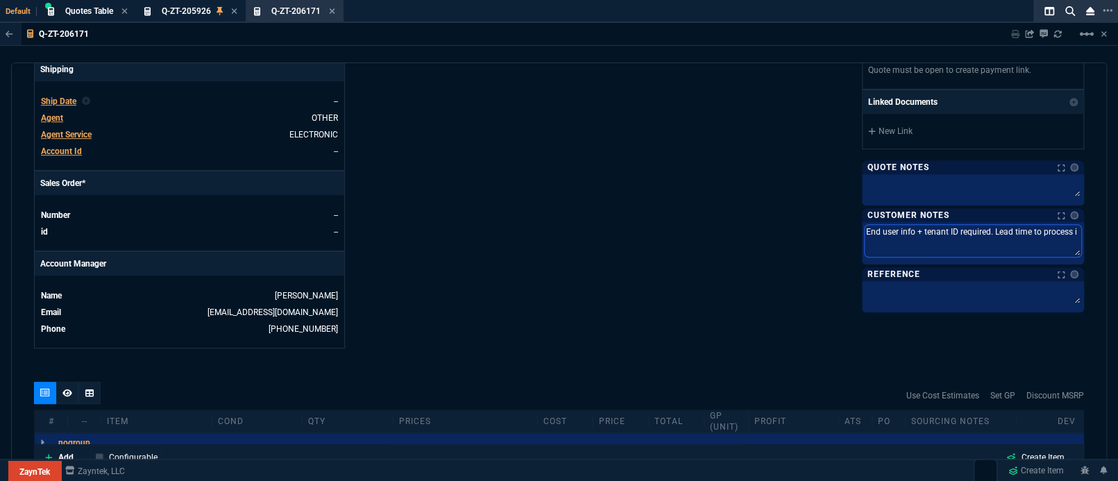
type textarea "End user info + tenant ID required. Lead time to process is"
type textarea "End user info + tenant ID required. Lead time to process is 2"
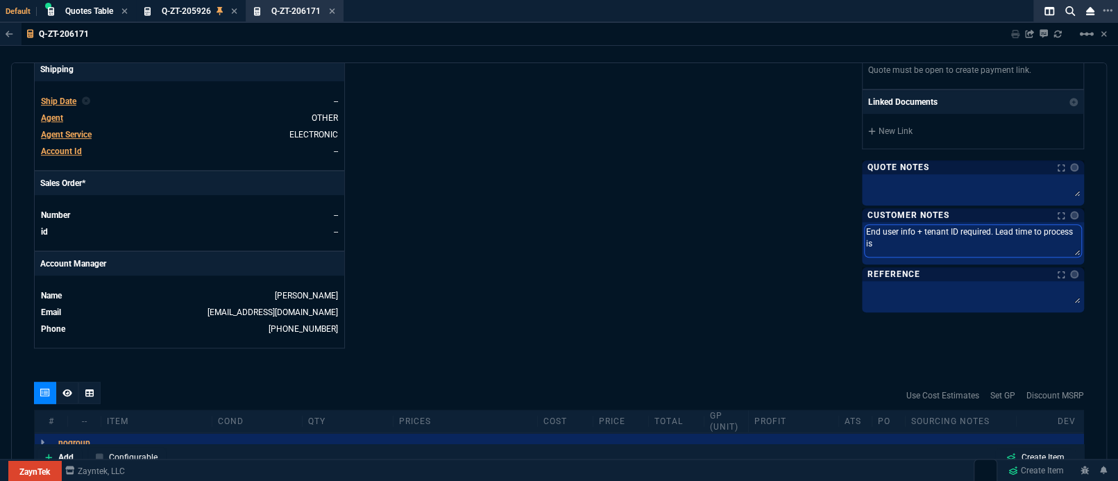
type textarea "End user info + tenant ID required. Lead time to process is 2"
type textarea "End user info + tenant ID required. Lead time to process is 24"
type textarea "End user info + tenant ID required. Lead time to process is 24-"
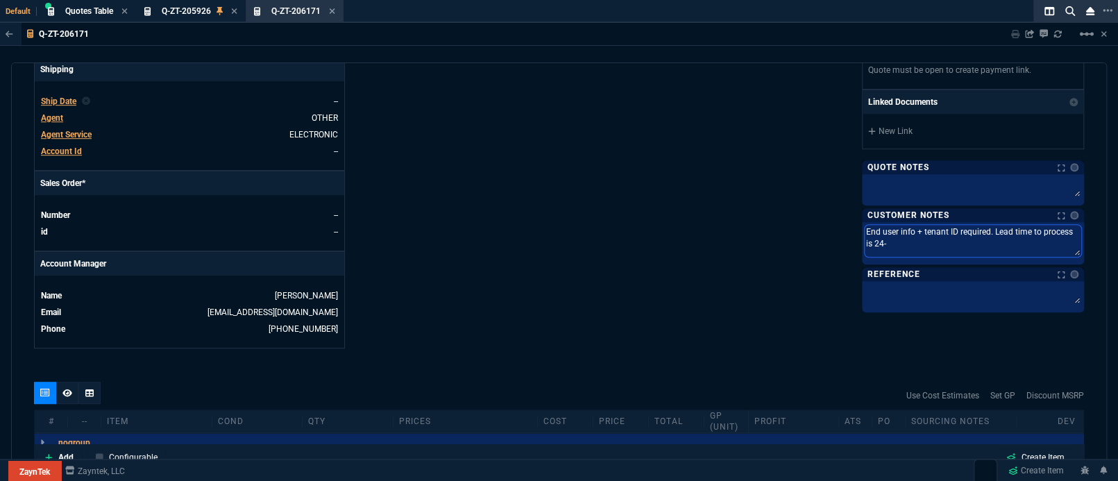
type textarea "End user info + tenant ID required. Lead time to process is 24-4"
type textarea "End user info + tenant ID required. Lead time to process is 24-48"
type textarea "End user info + tenant ID required. Lead time to process is 24-48h"
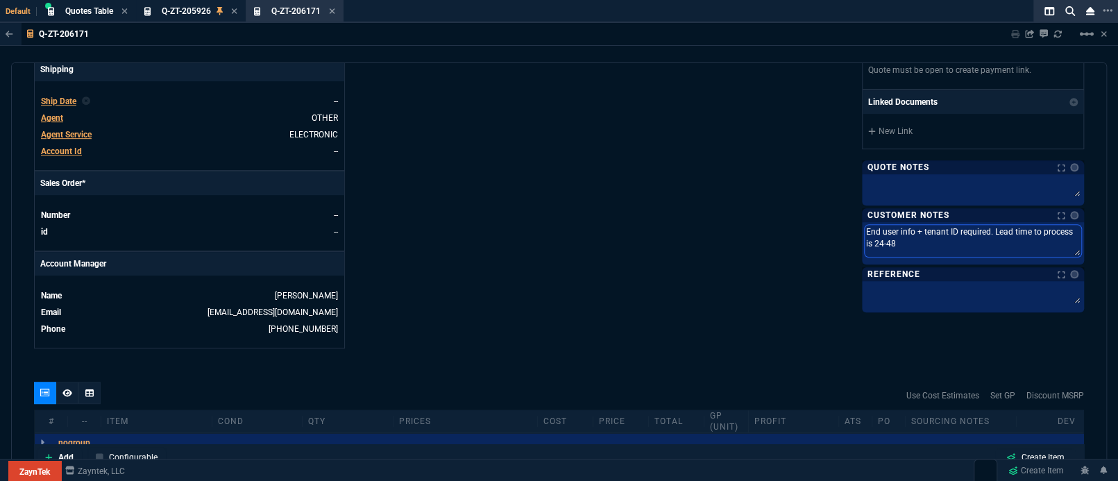
type textarea "End user info + tenant ID required. Lead time to process is 24-48h"
type textarea "End user info + tenant ID required. Lead time to process is 24-48hr"
type textarea "End user info + tenant ID required. Lead time to process is 24-48hrs"
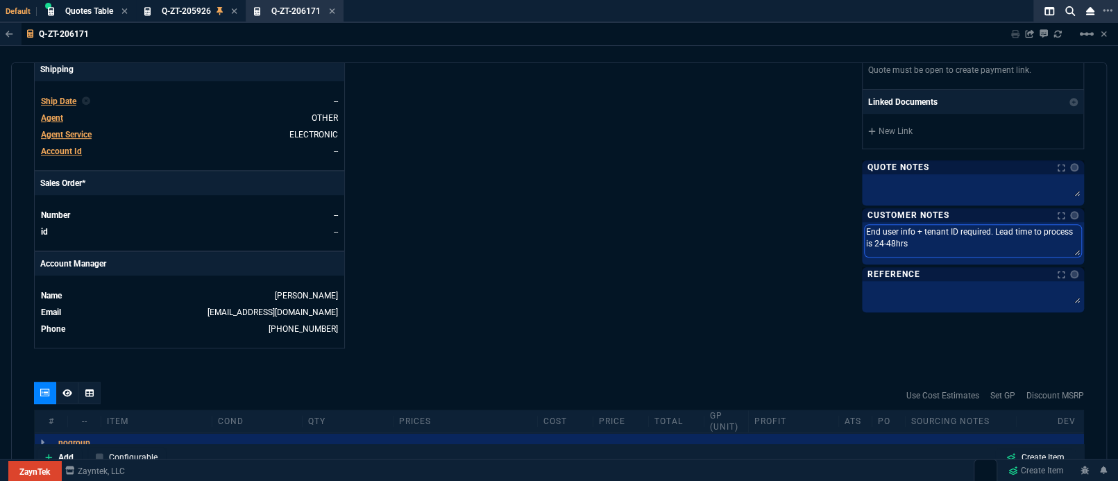
type textarea "End user info + tenant ID required. Lead time to process is 24-48hrs"
type textarea "End user info + tenant ID required. Lead time to process is 24-48hrs f"
type textarea "End user info + tenant ID required. Lead time to process is 24-48hrs fr"
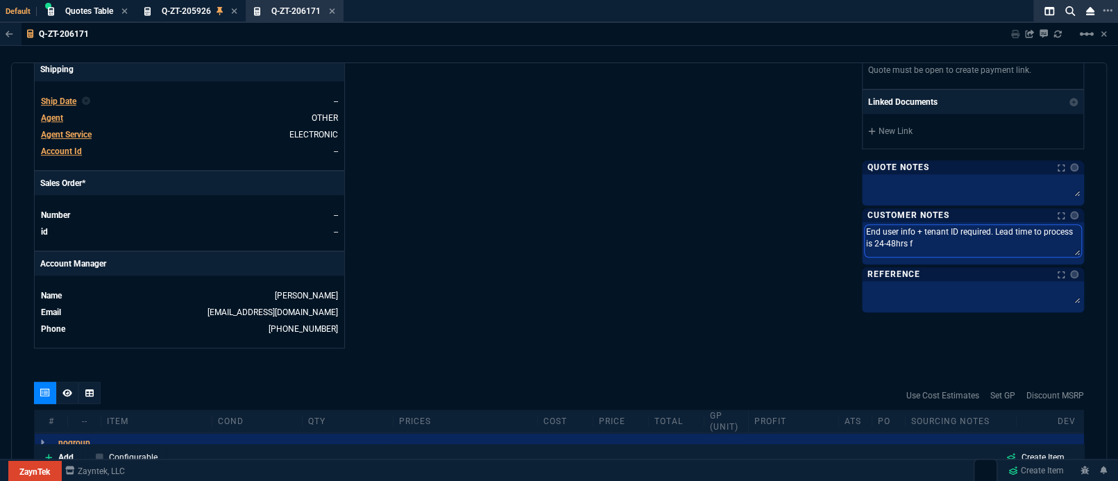
type textarea "End user info + tenant ID required. Lead time to process is 24-48hrs fr"
type textarea "End user info + tenant ID required. Lead time to process is 24-48hrs fro"
type textarea "End user info + tenant ID required. Lead time to process is 24-48hrs from"
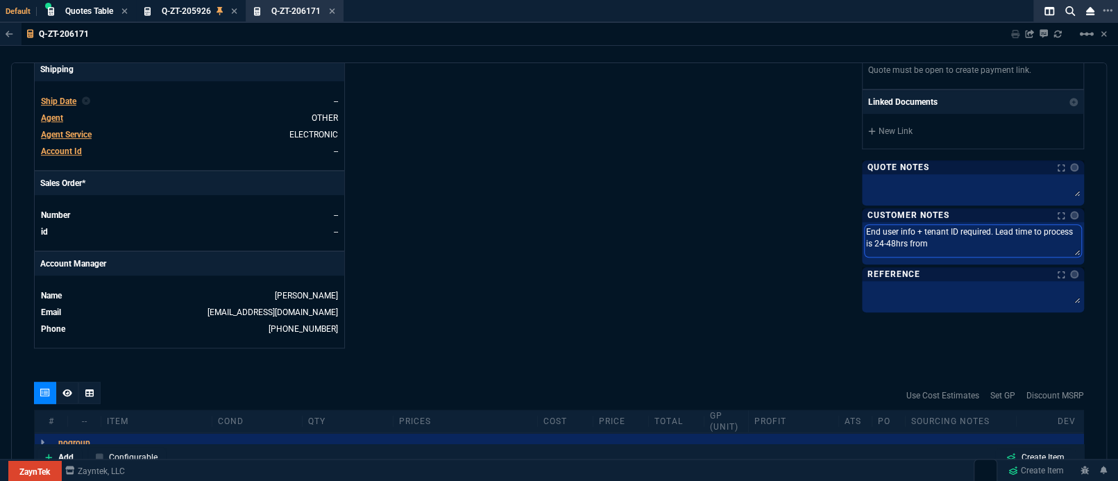
type textarea "End user info + tenant ID required. Lead time to process is 24-48hrs from"
type textarea "End user info + tenant ID required. Lead time to process is 24-48hrs from P"
type textarea "End user info + tenant ID required. Lead time to process is 24-48hrs from PO"
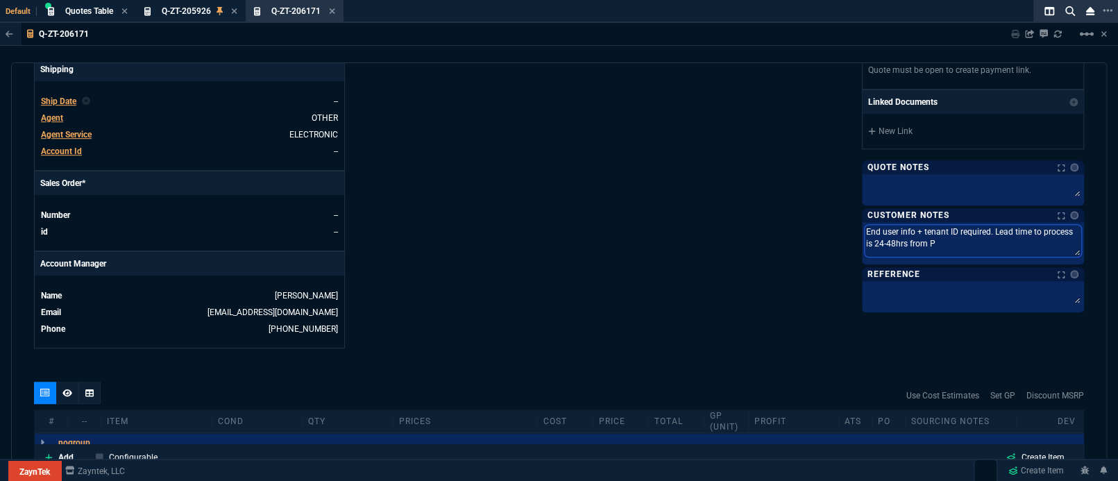
type textarea "End user info + tenant ID required. Lead time to process is 24-48hrs from PO"
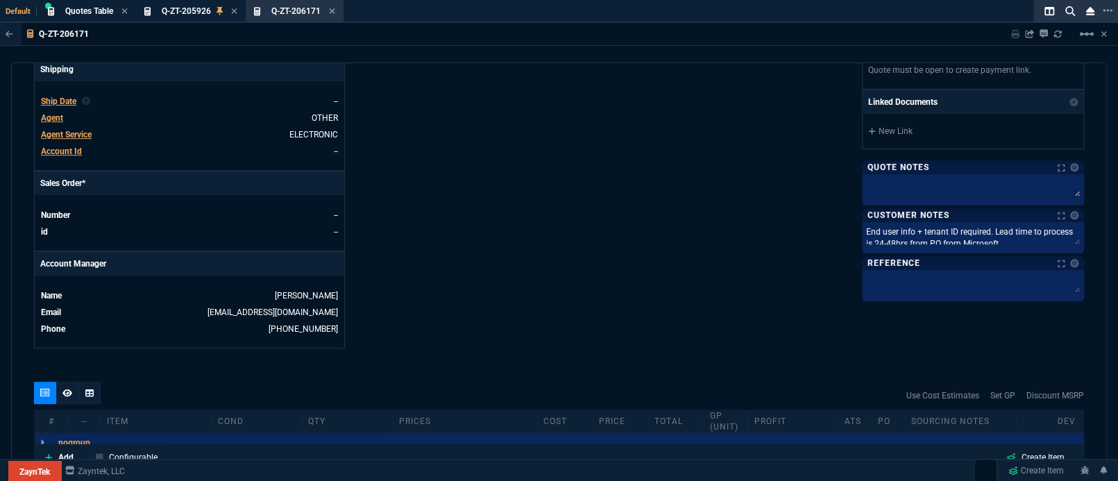
click at [903, 289] on textarea at bounding box center [972, 283] width 216 height 21
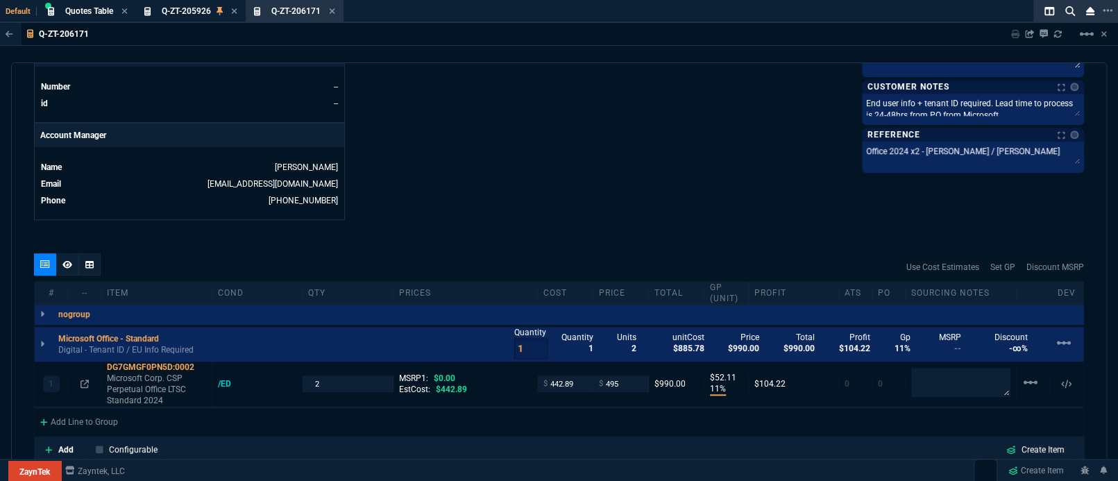
scroll to position [766, 0]
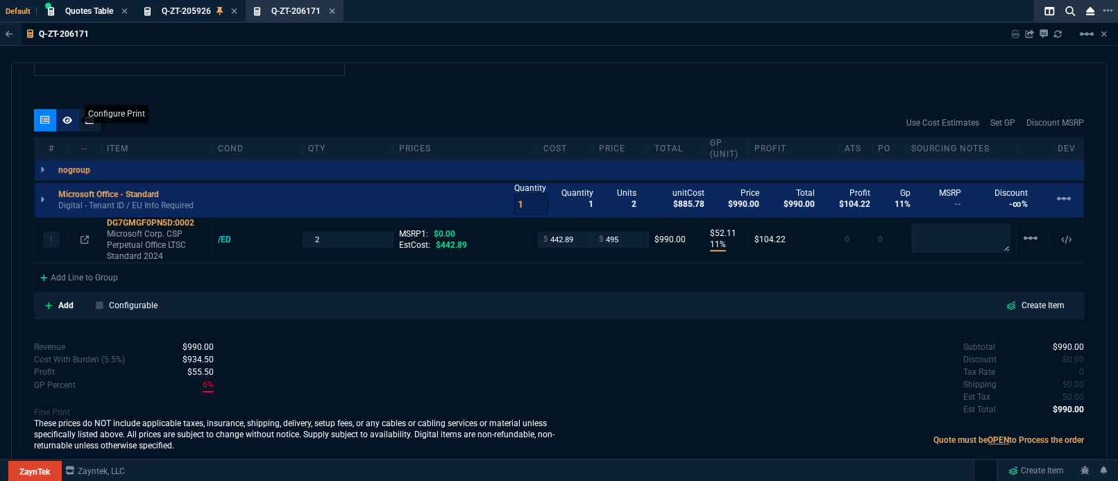
click at [63, 116] on icon at bounding box center [67, 120] width 10 height 8
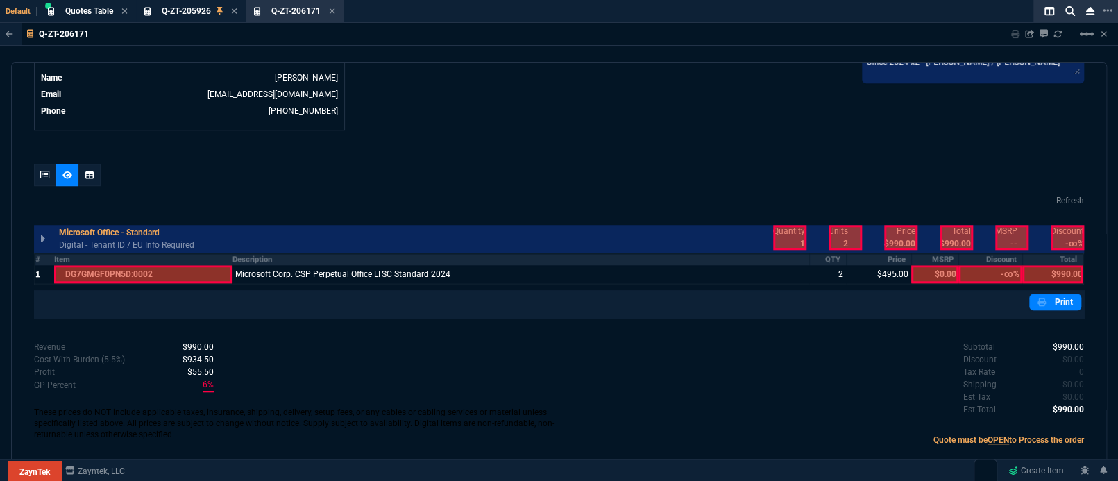
click at [1060, 253] on th "Total" at bounding box center [1052, 259] width 61 height 12
click at [37, 164] on div at bounding box center [45, 175] width 22 height 22
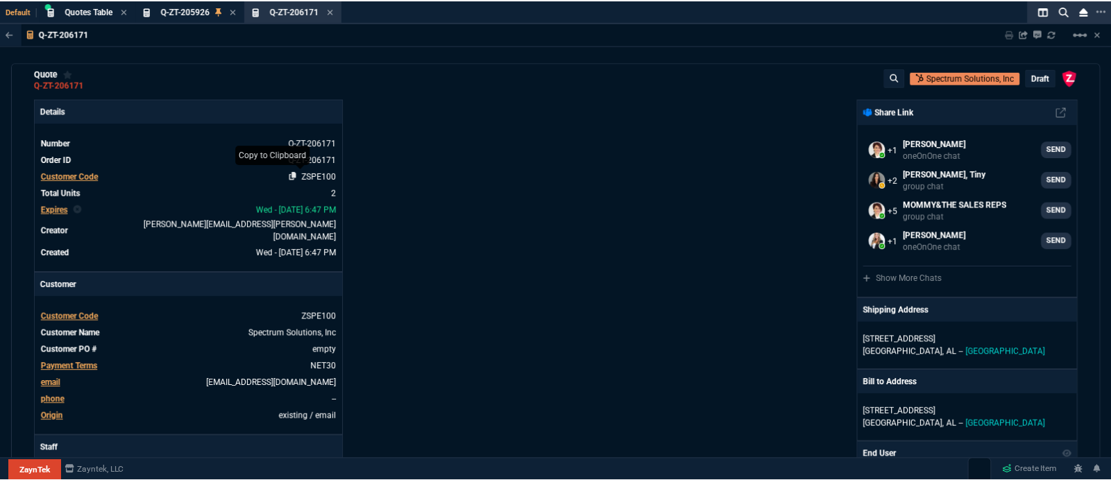
scroll to position [0, 0]
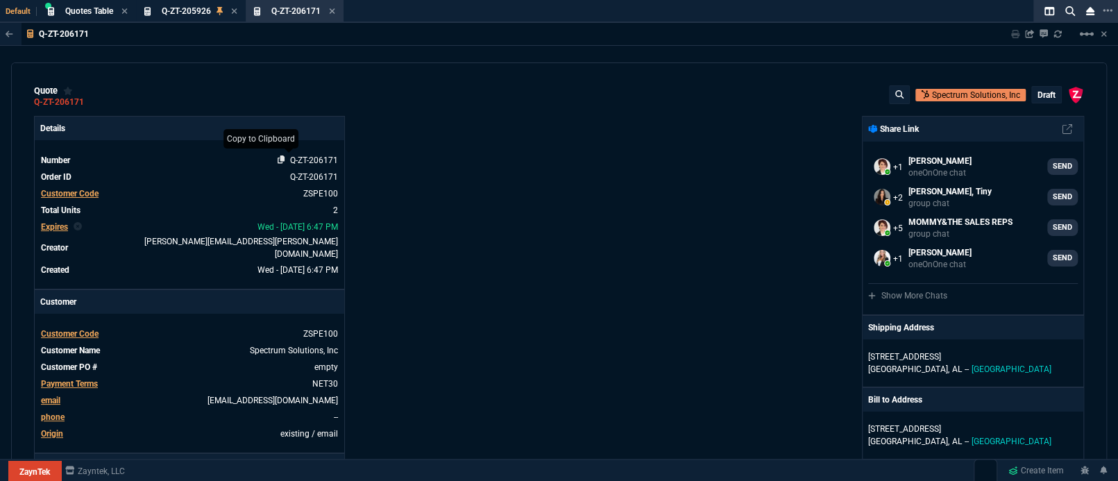
click at [278, 158] on icon at bounding box center [282, 159] width 8 height 8
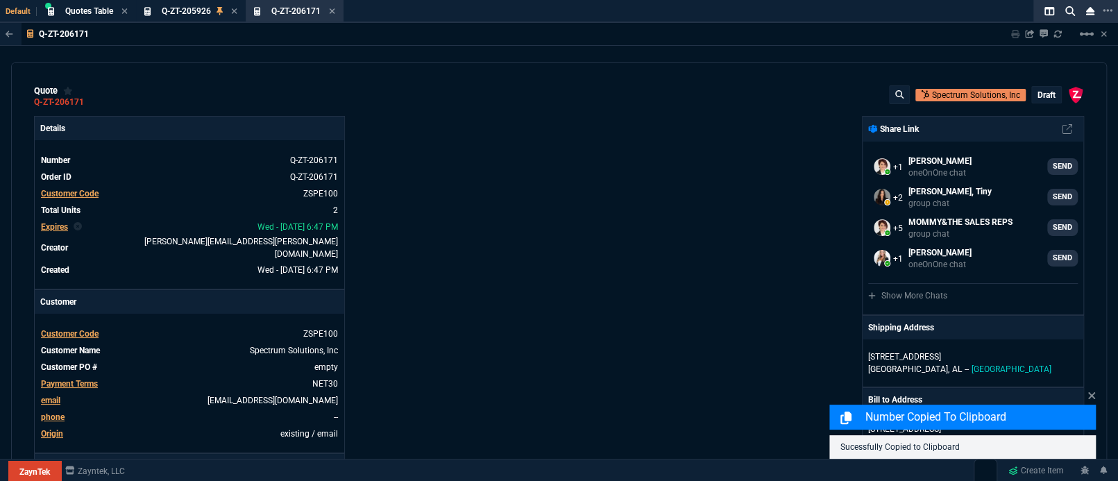
click at [1037, 99] on p "draft" at bounding box center [1046, 94] width 18 height 11
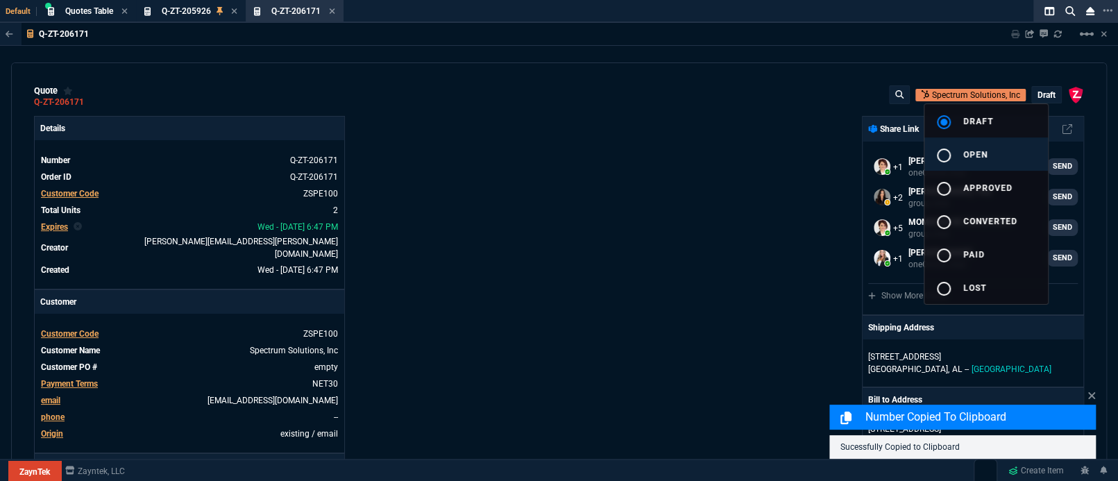
click at [993, 143] on button "radio_button_unchecked open" at bounding box center [985, 153] width 123 height 33
click at [1012, 35] on div at bounding box center [559, 240] width 1118 height 481
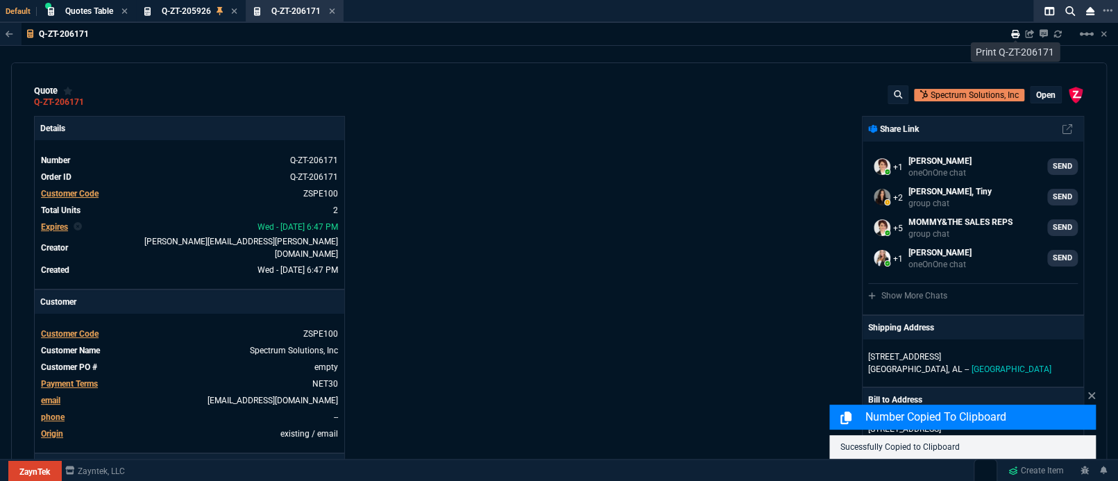
click at [1011, 36] on icon at bounding box center [1015, 34] width 8 height 8
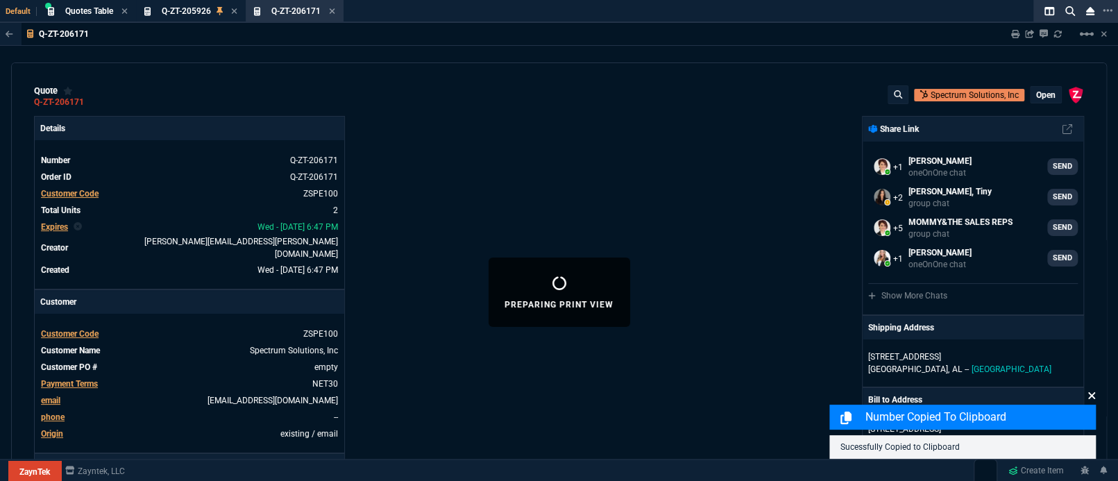
click at [1092, 392] on icon at bounding box center [1091, 395] width 8 height 11
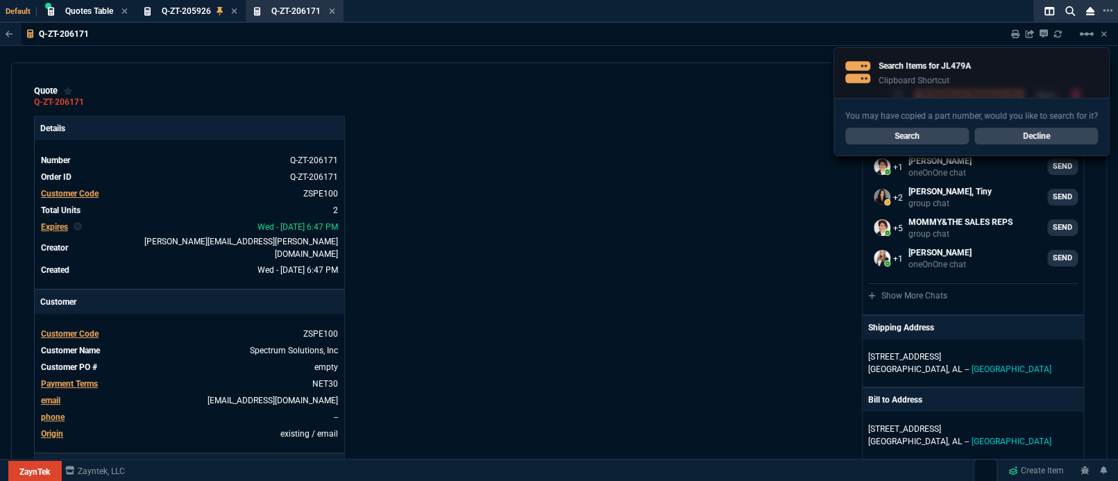
click at [1024, 133] on link "Decline" at bounding box center [1035, 136] width 123 height 17
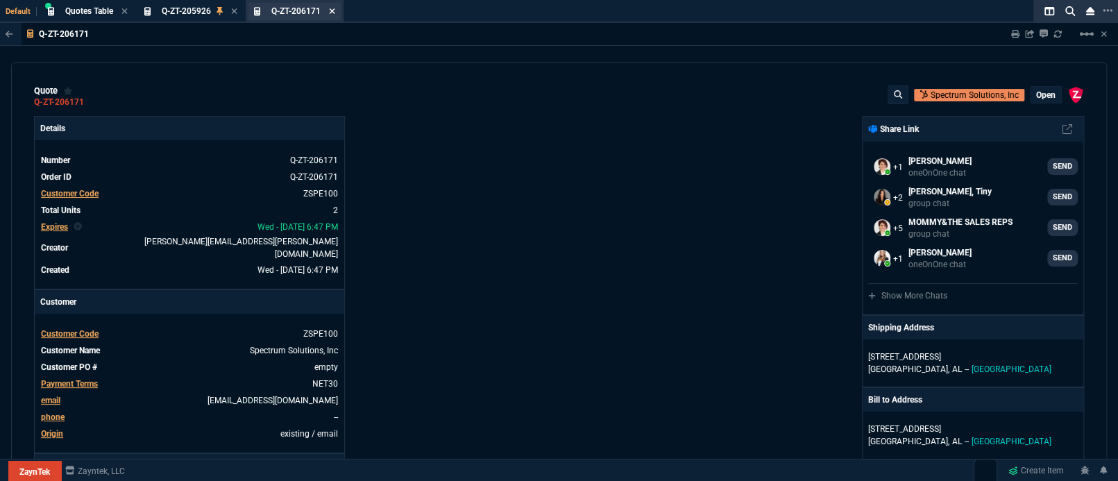
click at [331, 11] on icon at bounding box center [332, 11] width 6 height 8
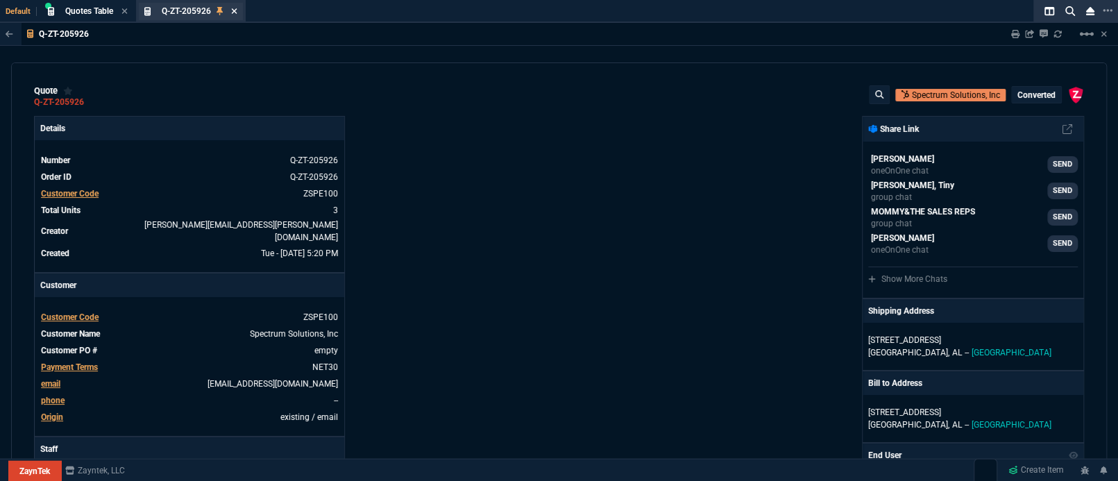
click at [233, 9] on icon at bounding box center [235, 11] width 6 height 6
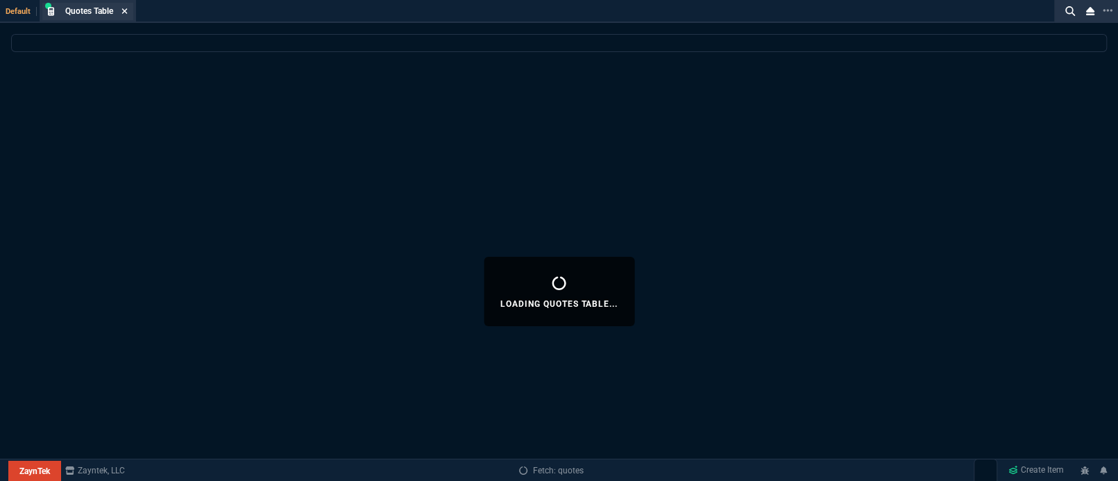
click at [126, 9] on icon at bounding box center [124, 11] width 6 height 8
